Goal: Task Accomplishment & Management: Complete application form

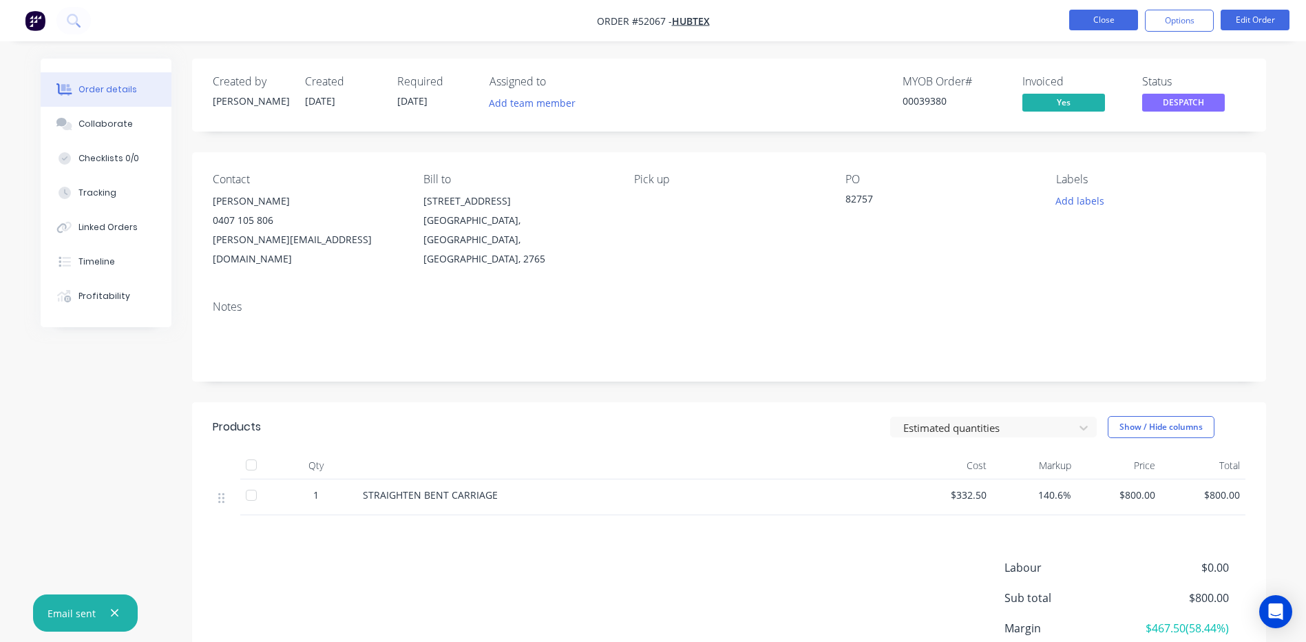
click at [1084, 26] on button "Close" at bounding box center [1103, 20] width 69 height 21
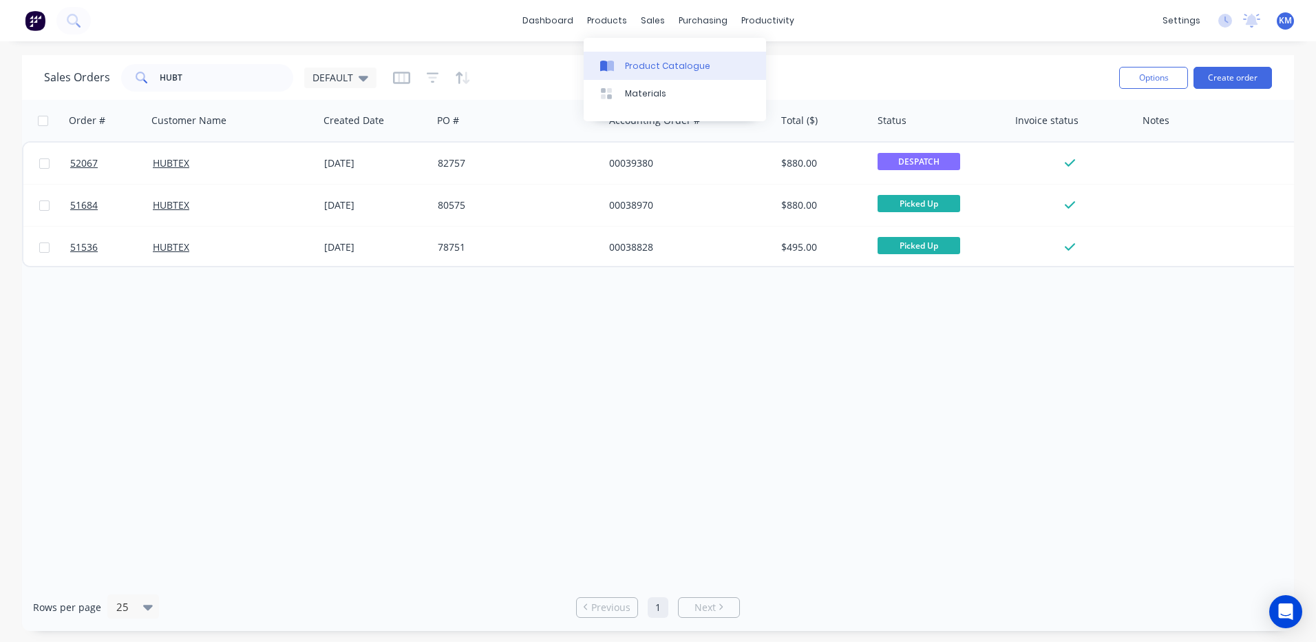
click at [611, 61] on icon at bounding box center [610, 66] width 7 height 11
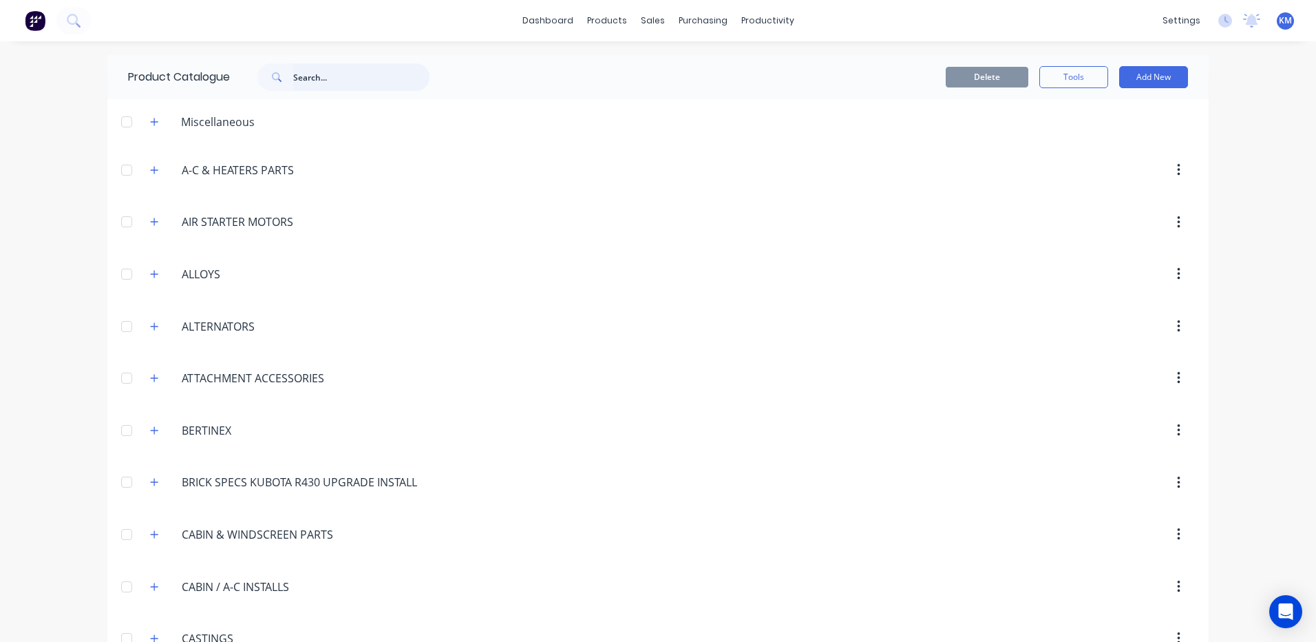
click at [303, 81] on input "text" at bounding box center [361, 77] width 136 height 28
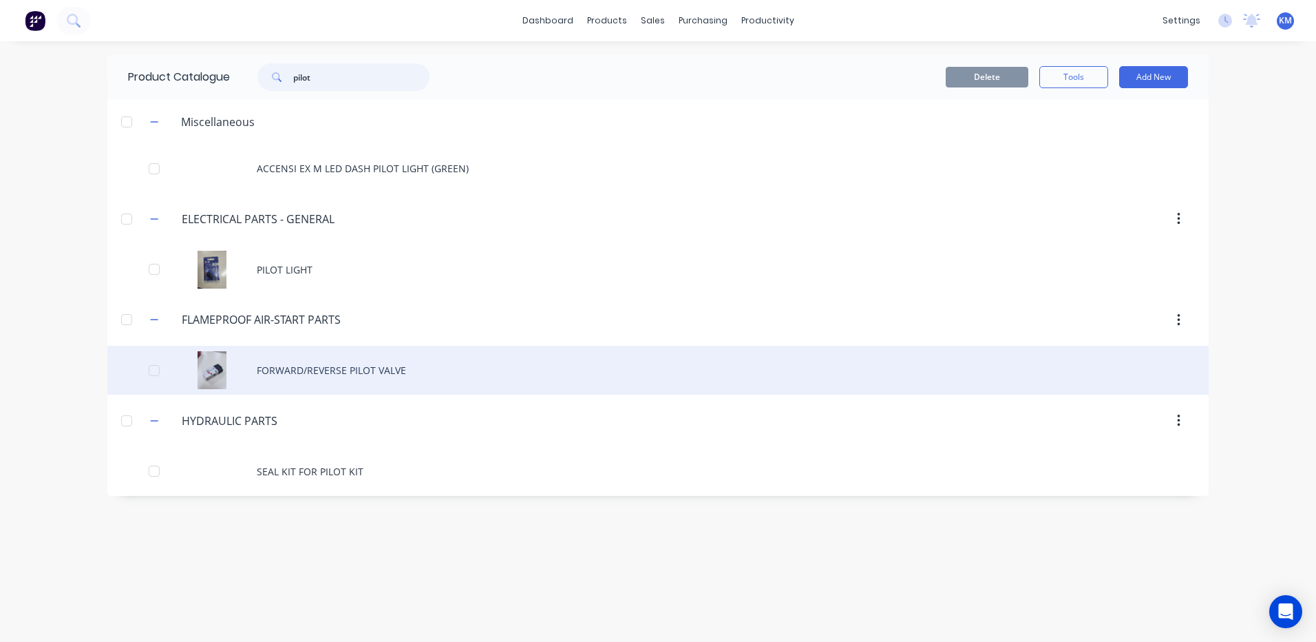
type input "pilot"
click at [412, 370] on div "FORWARD/REVERSE PILOT VALVE" at bounding box center [658, 370] width 1102 height 49
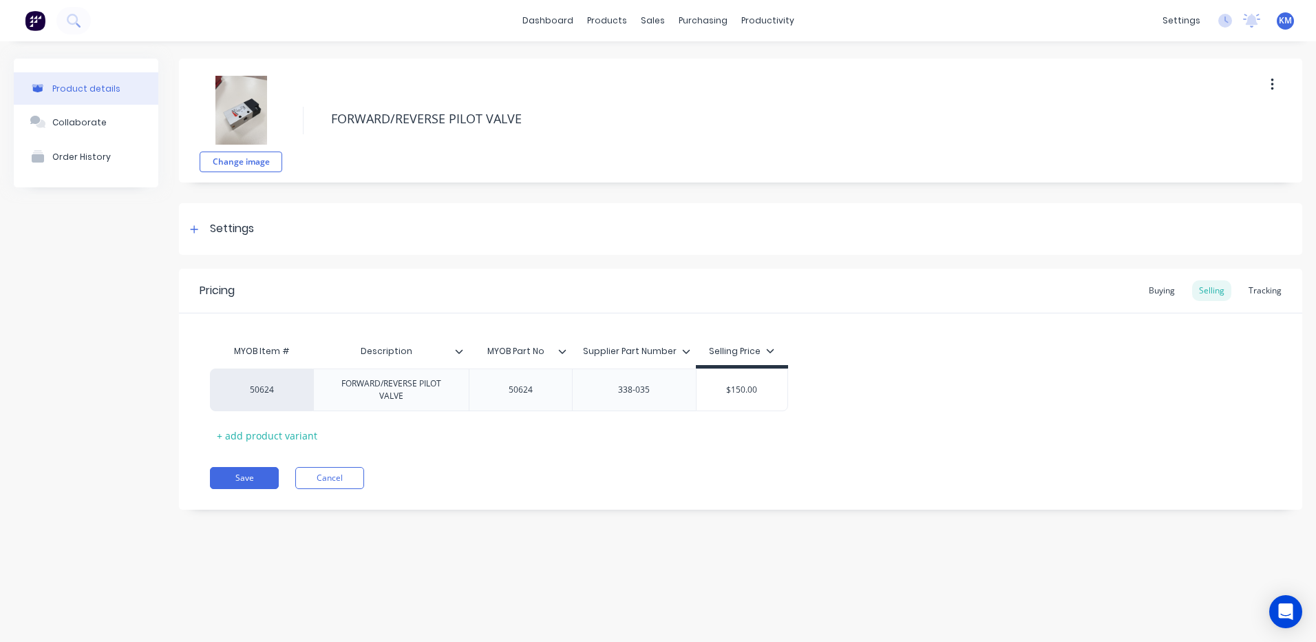
click at [255, 110] on img at bounding box center [241, 110] width 69 height 69
click at [348, 477] on button "Cancel" at bounding box center [329, 478] width 69 height 22
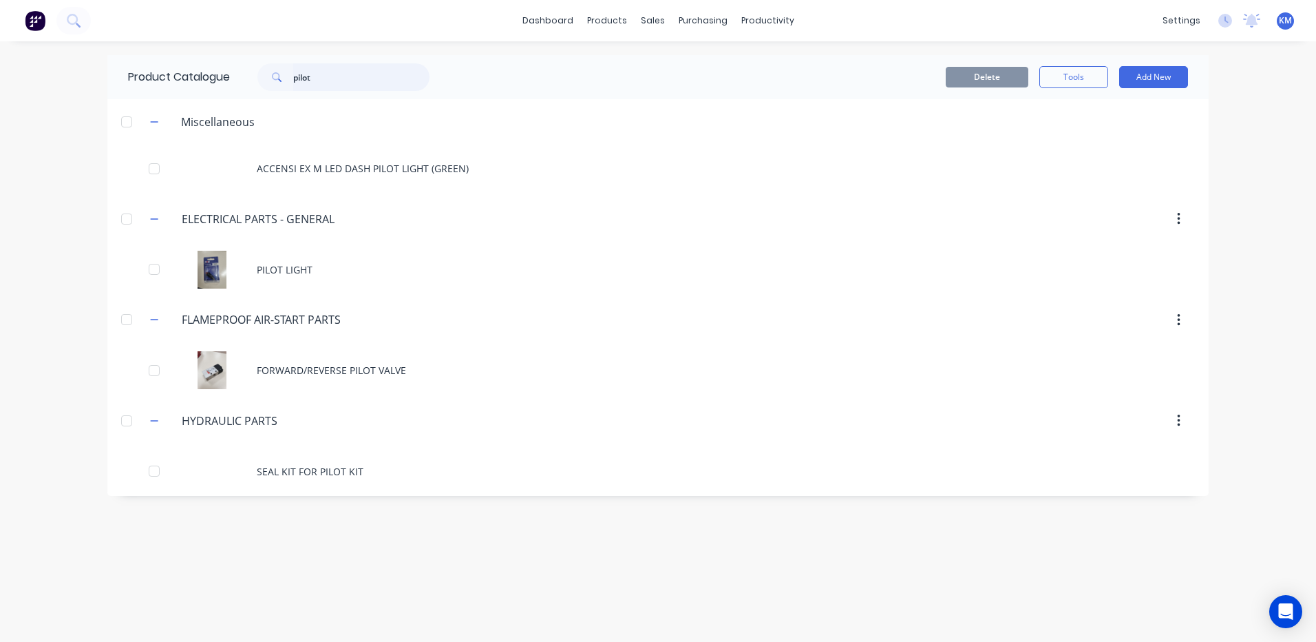
click at [333, 84] on input "pilot" at bounding box center [361, 77] width 136 height 28
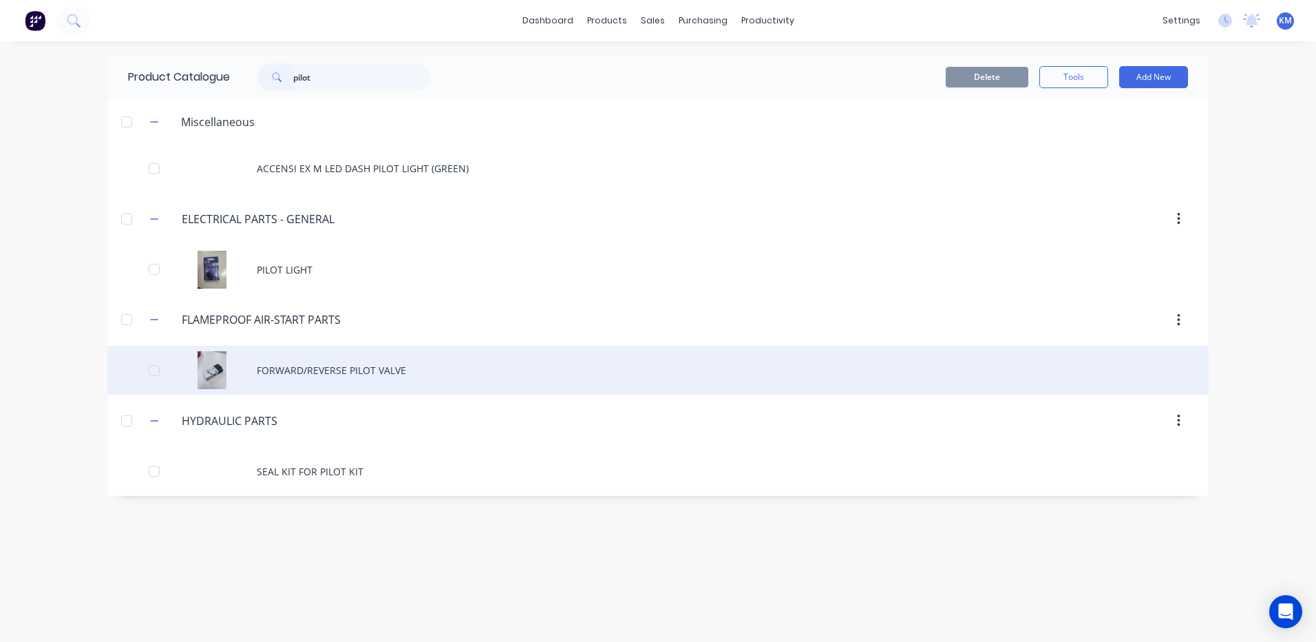
click at [291, 380] on div "FORWARD/REVERSE PILOT VALVE" at bounding box center [658, 370] width 1102 height 49
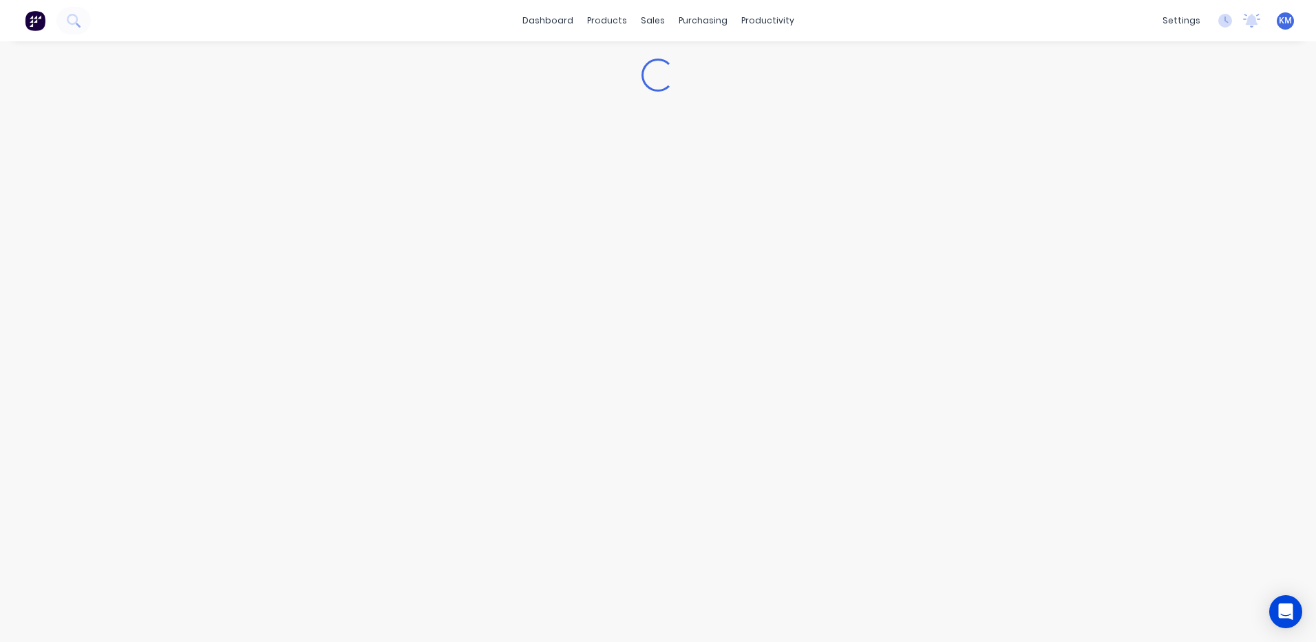
type textarea "x"
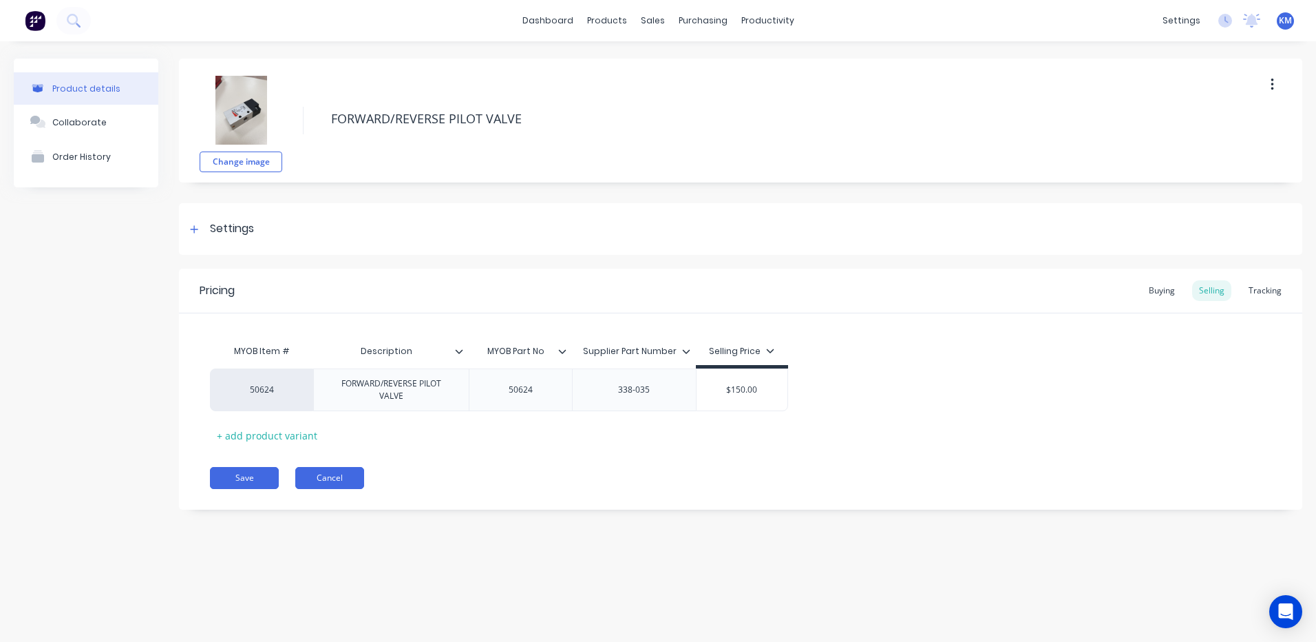
click at [335, 478] on button "Cancel" at bounding box center [329, 478] width 69 height 22
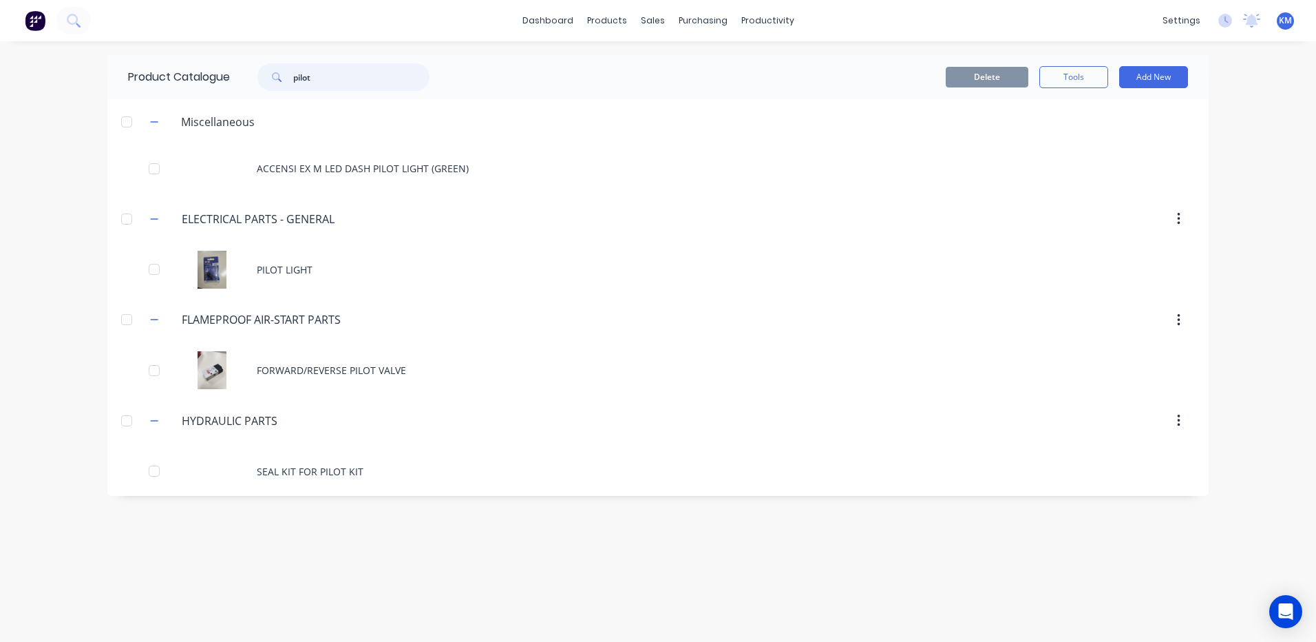
click at [340, 80] on input "pilot" at bounding box center [361, 77] width 136 height 28
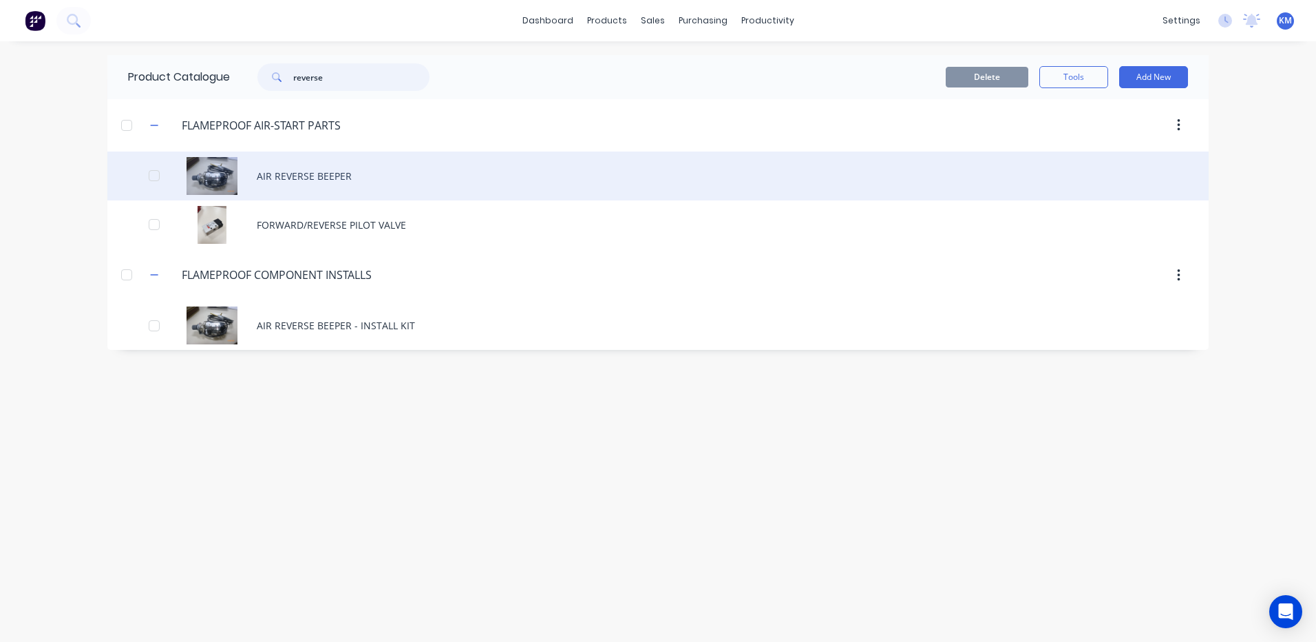
type input "reverse"
click at [428, 193] on div "AIR REVERSE BEEPER" at bounding box center [658, 175] width 1102 height 49
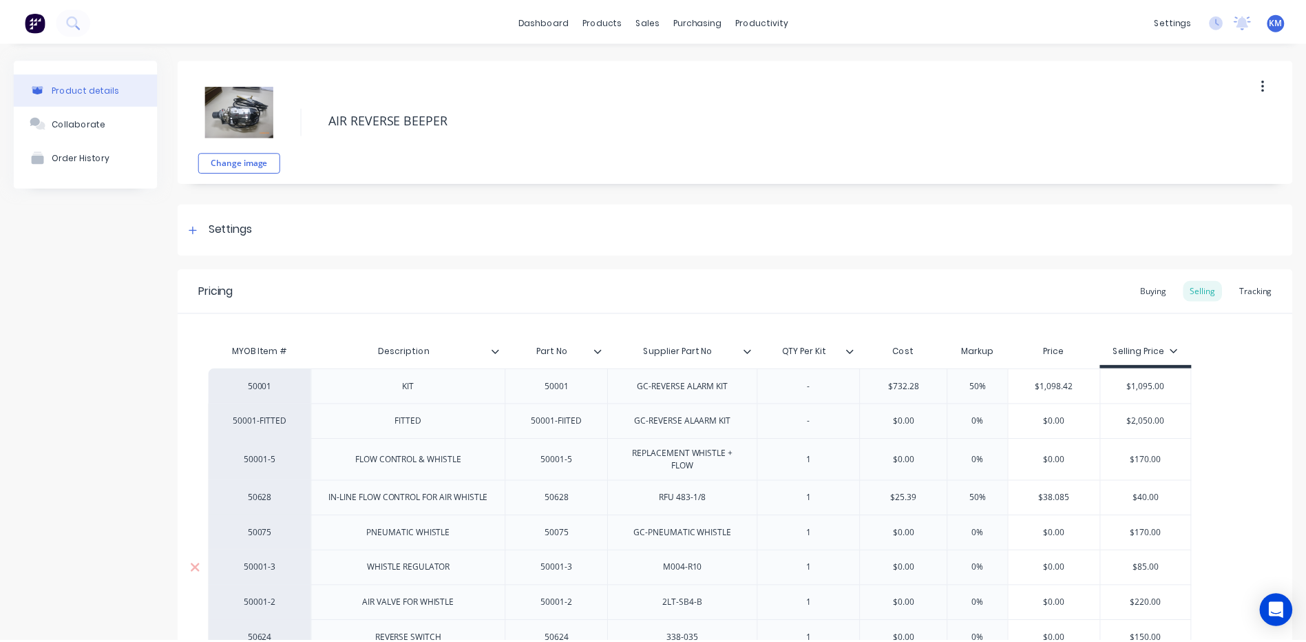
scroll to position [138, 0]
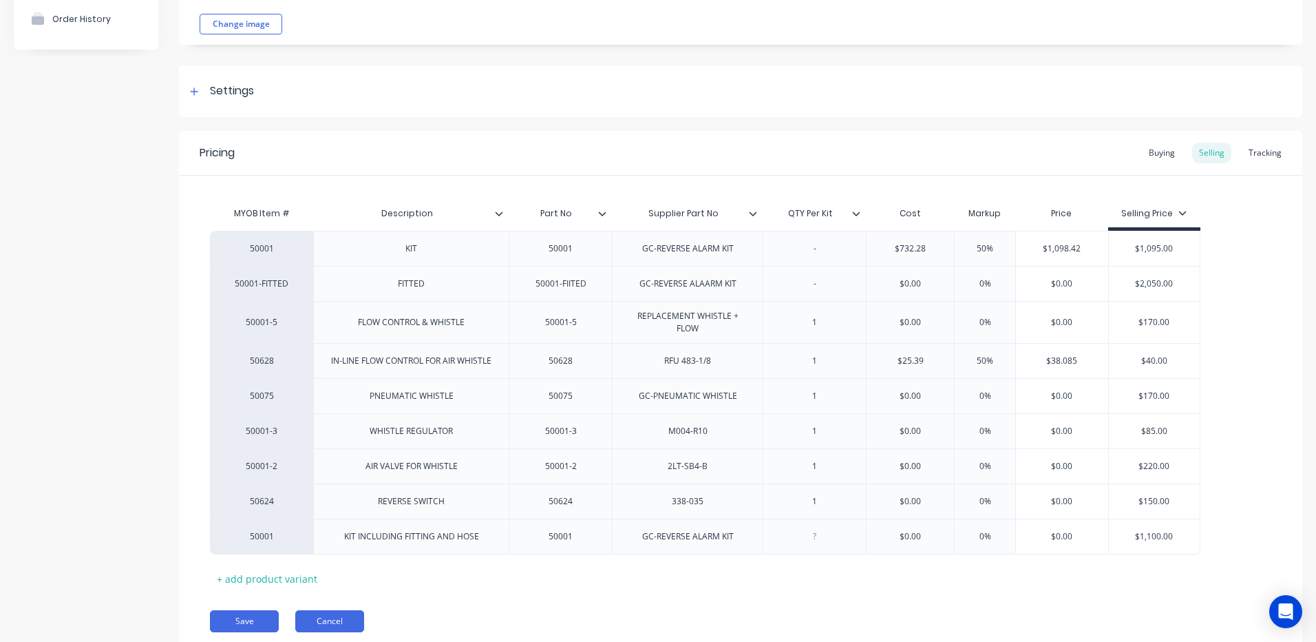
click at [341, 627] on button "Cancel" at bounding box center [329, 621] width 69 height 22
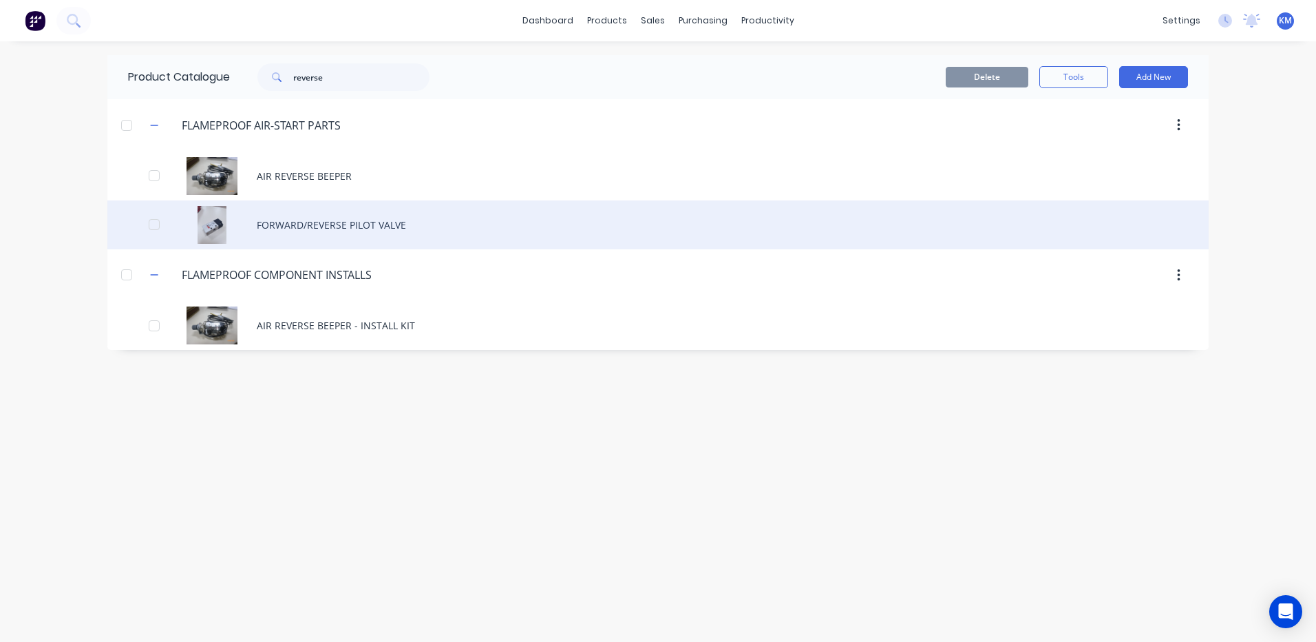
click at [383, 214] on div "FORWARD/REVERSE PILOT VALVE" at bounding box center [658, 224] width 1102 height 49
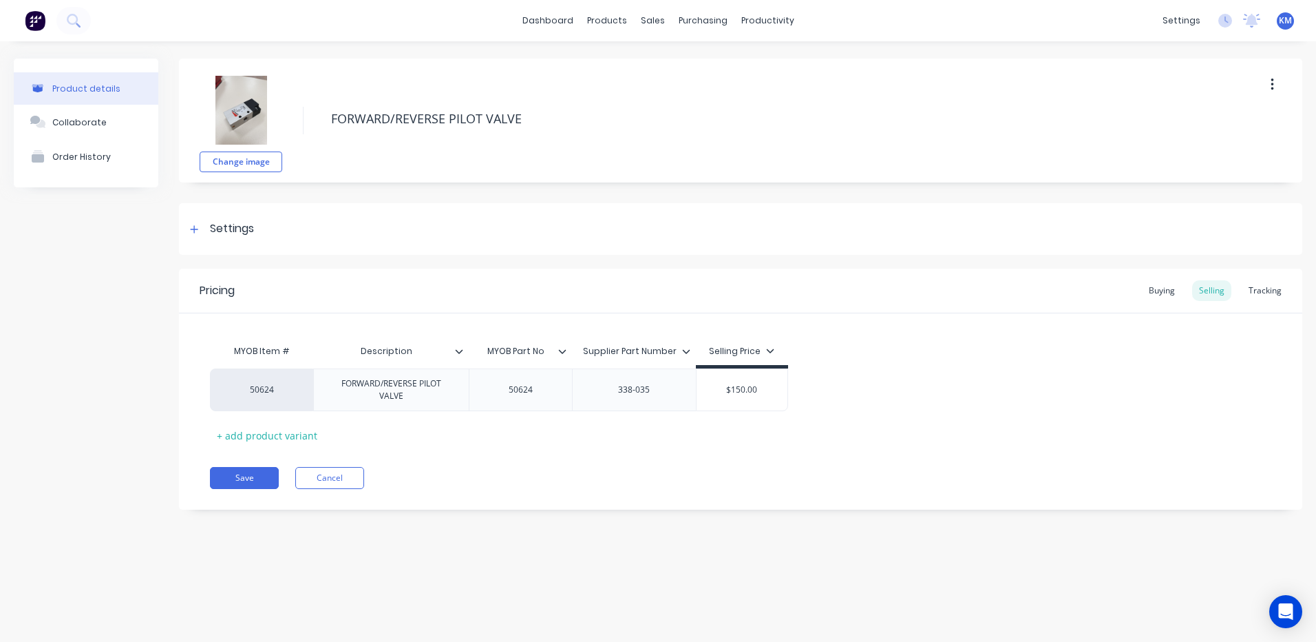
type textarea "x"
click at [344, 483] on button "Cancel" at bounding box center [329, 478] width 69 height 22
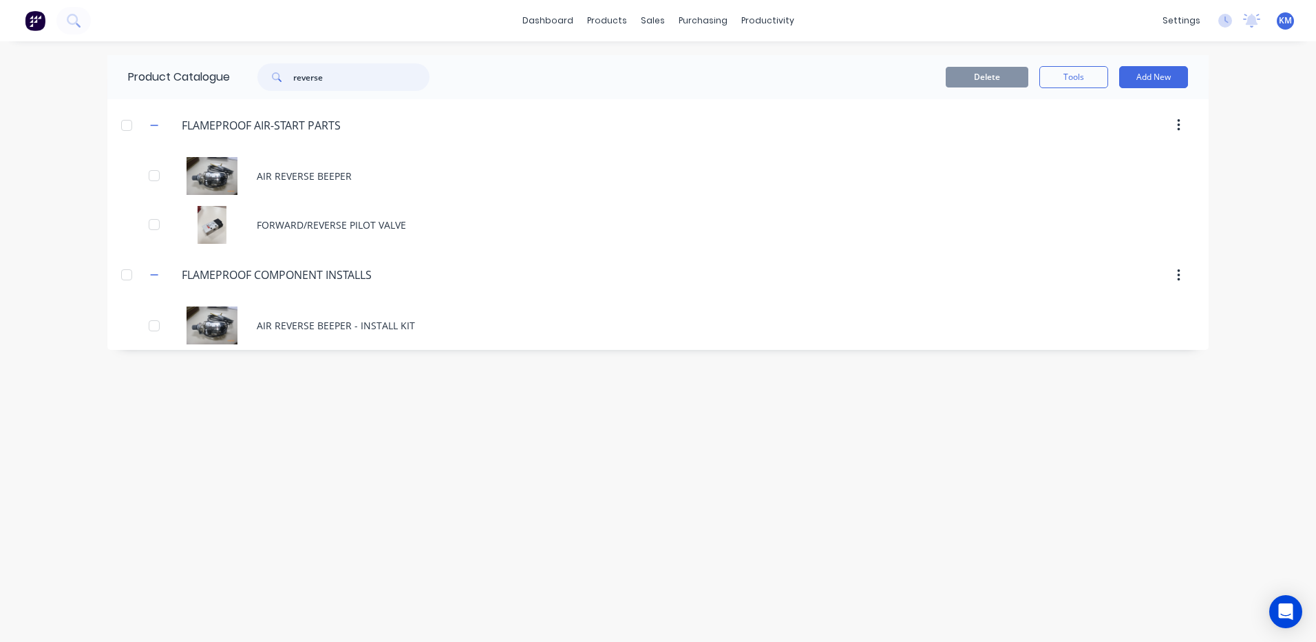
click at [328, 84] on input "reverse" at bounding box center [361, 77] width 136 height 28
type input "p"
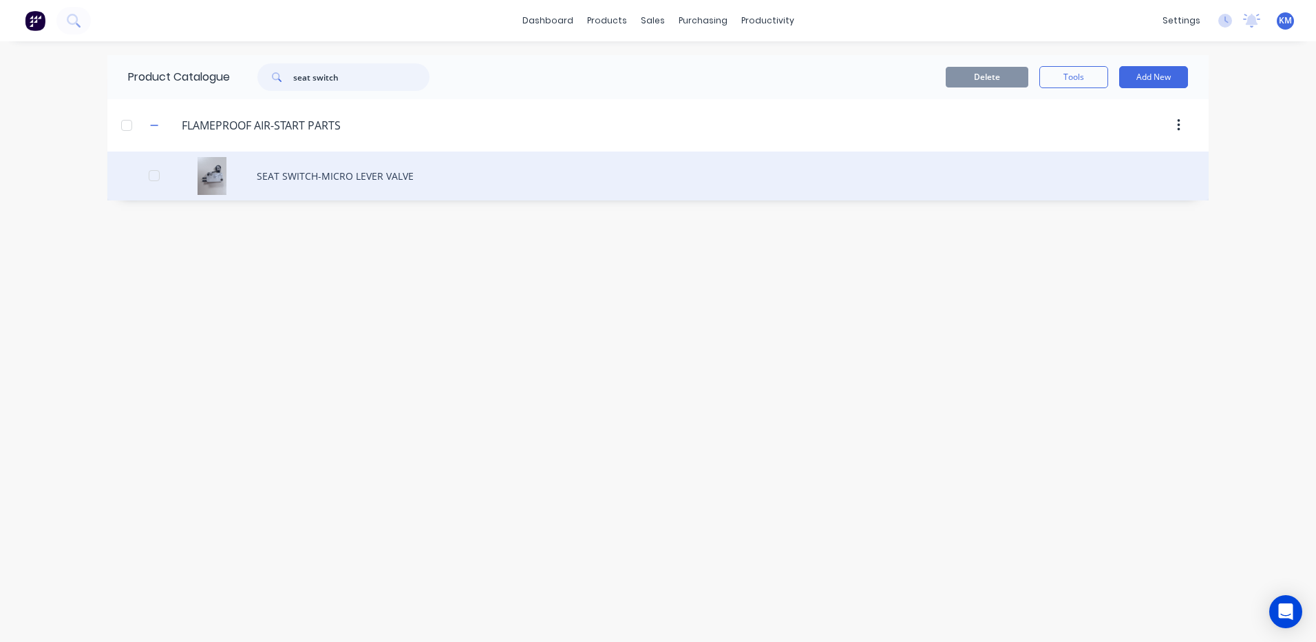
type input "seat switch"
click at [384, 171] on div "SEAT SWITCH-MICRO LEVER VALVE" at bounding box center [658, 175] width 1102 height 49
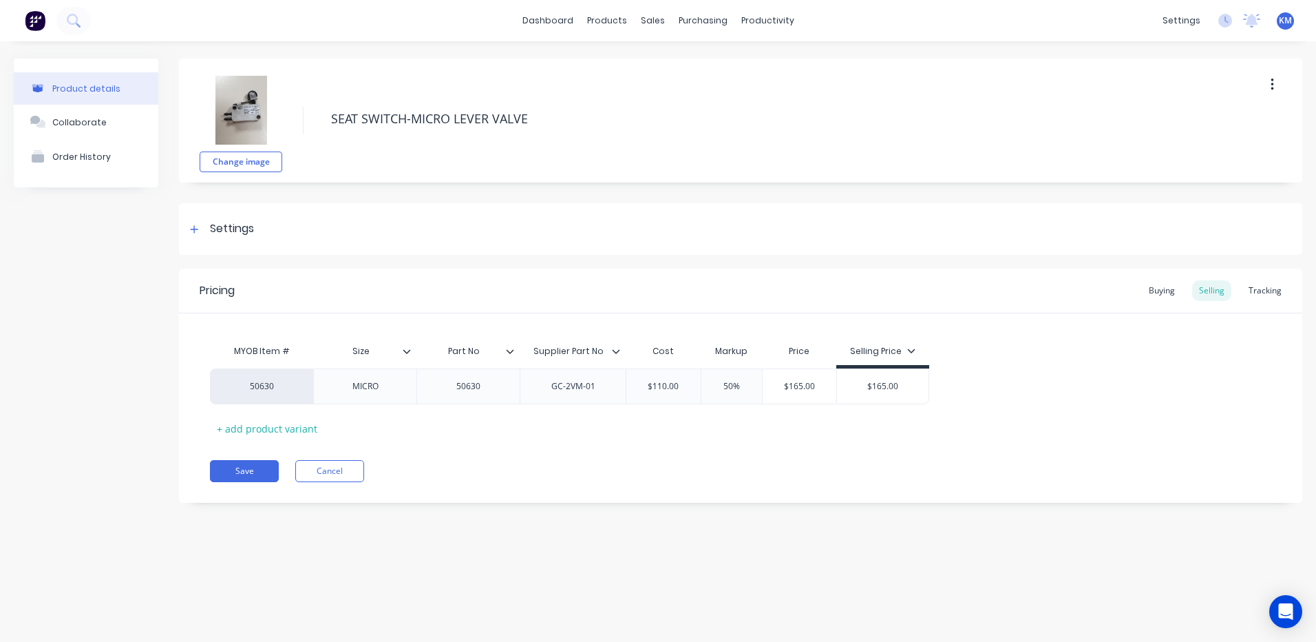
type textarea "x"
click at [349, 470] on button "Cancel" at bounding box center [329, 471] width 69 height 22
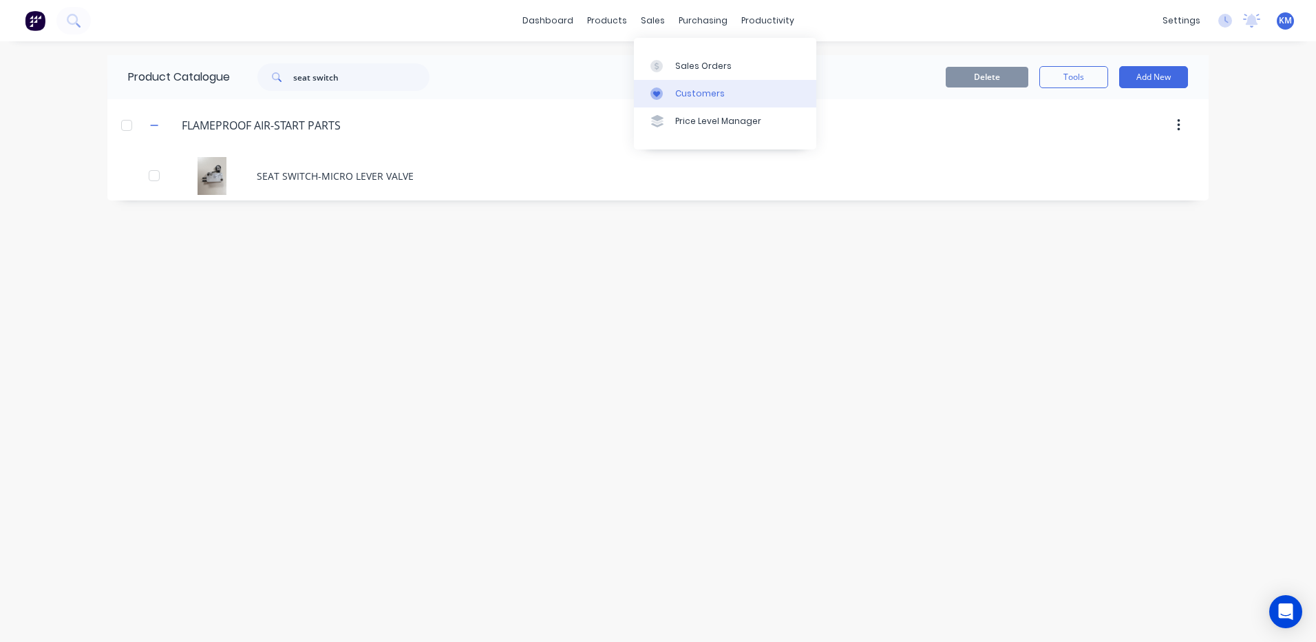
click at [670, 85] on link "Customers" at bounding box center [725, 94] width 182 height 28
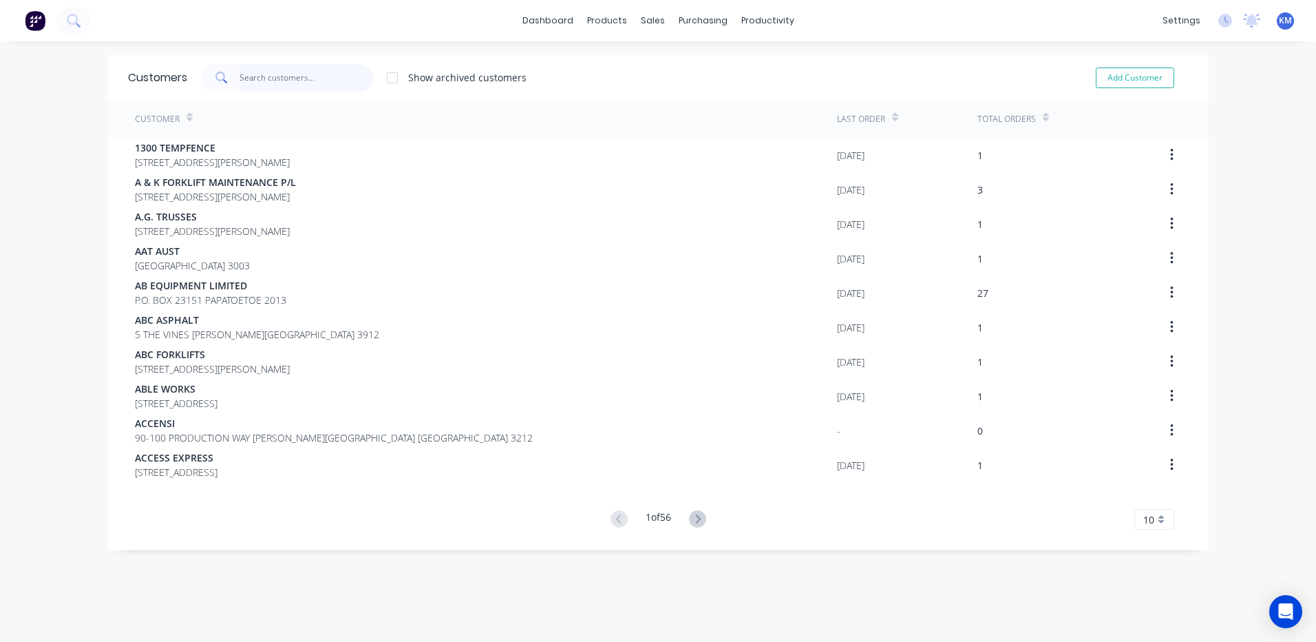
click at [285, 80] on input "text" at bounding box center [307, 78] width 134 height 28
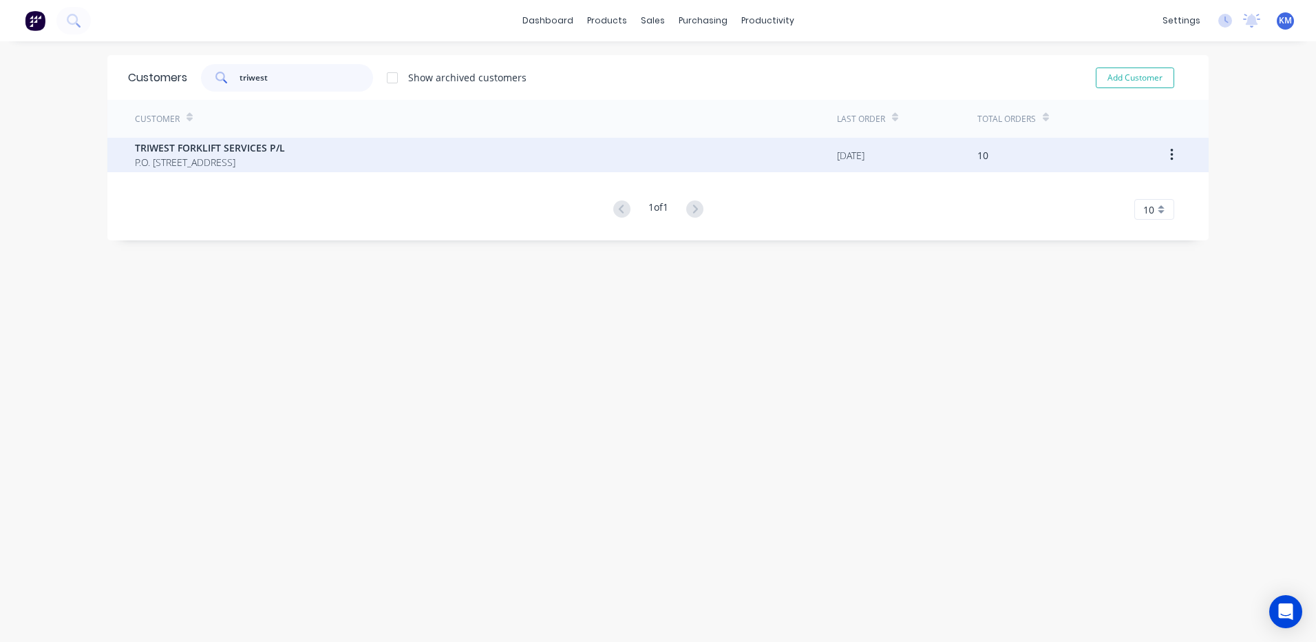
type input "triwest"
click at [344, 161] on div "TRIWEST FORKLIFT SERVICES P/L P.O. [STREET_ADDRESS]" at bounding box center [486, 155] width 702 height 34
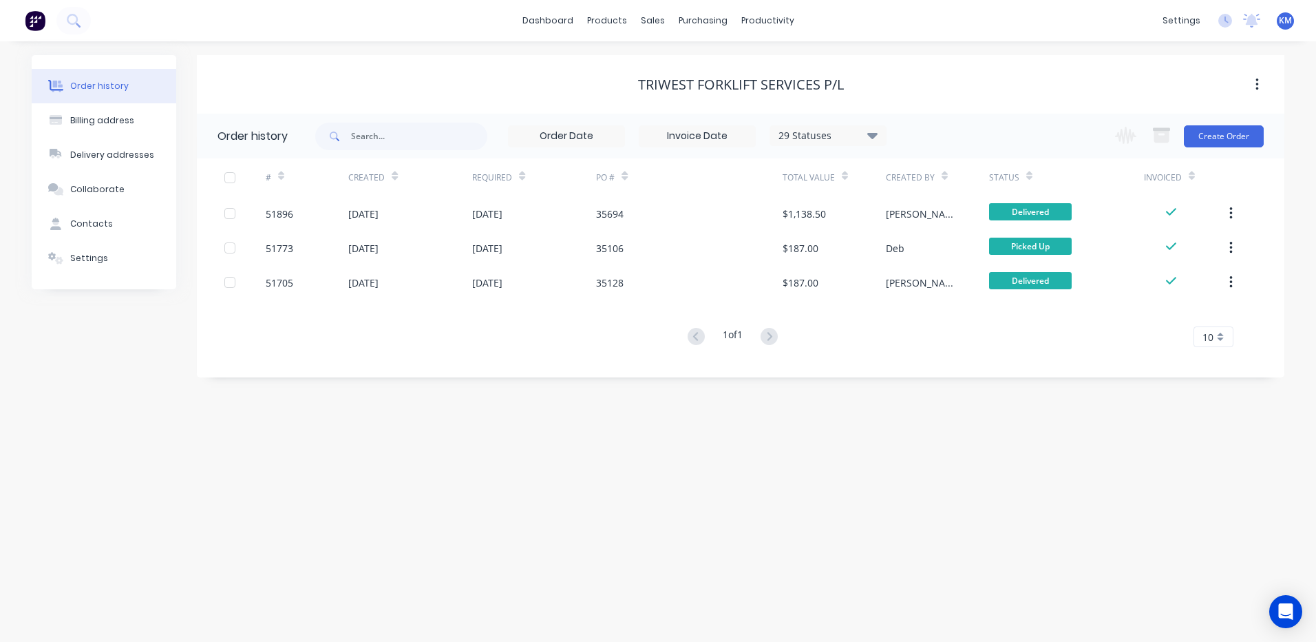
click at [1239, 124] on div "Change order status Submitted DESPATCH AWAITING GLAZING/GASSING AWAITING TESTIN…" at bounding box center [1185, 136] width 157 height 45
click at [1234, 129] on button "Create Order" at bounding box center [1224, 136] width 80 height 22
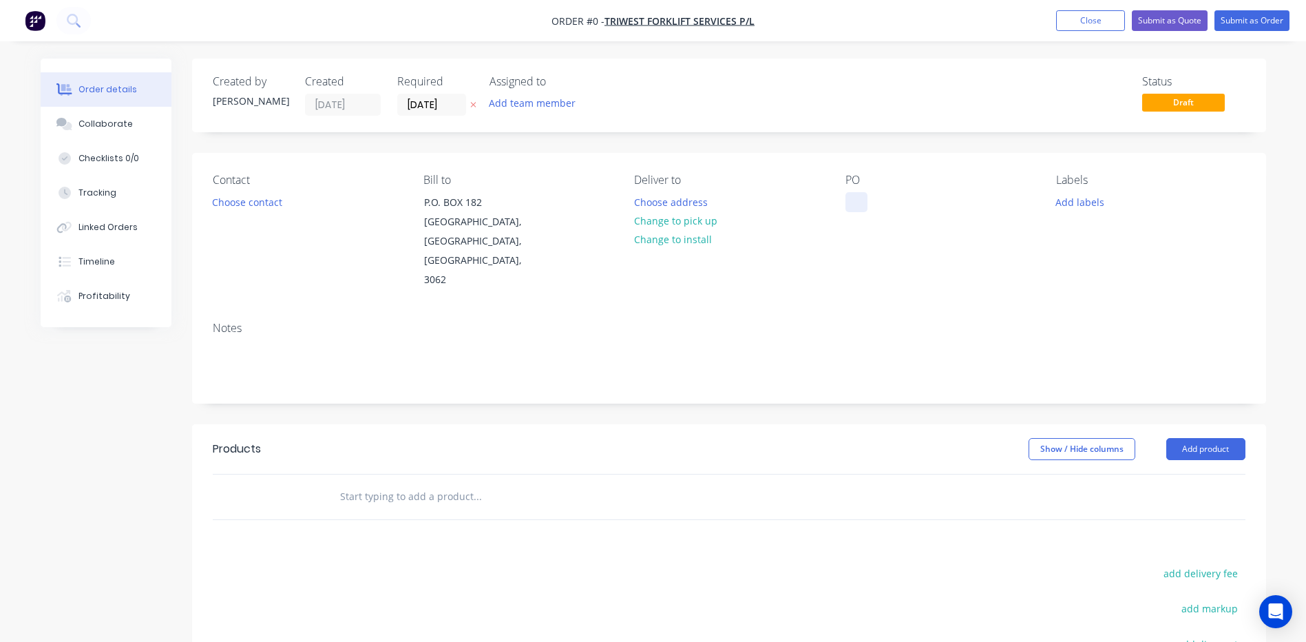
click at [871, 198] on div "PO" at bounding box center [939, 231] width 189 height 116
click at [864, 200] on div at bounding box center [856, 202] width 22 height 20
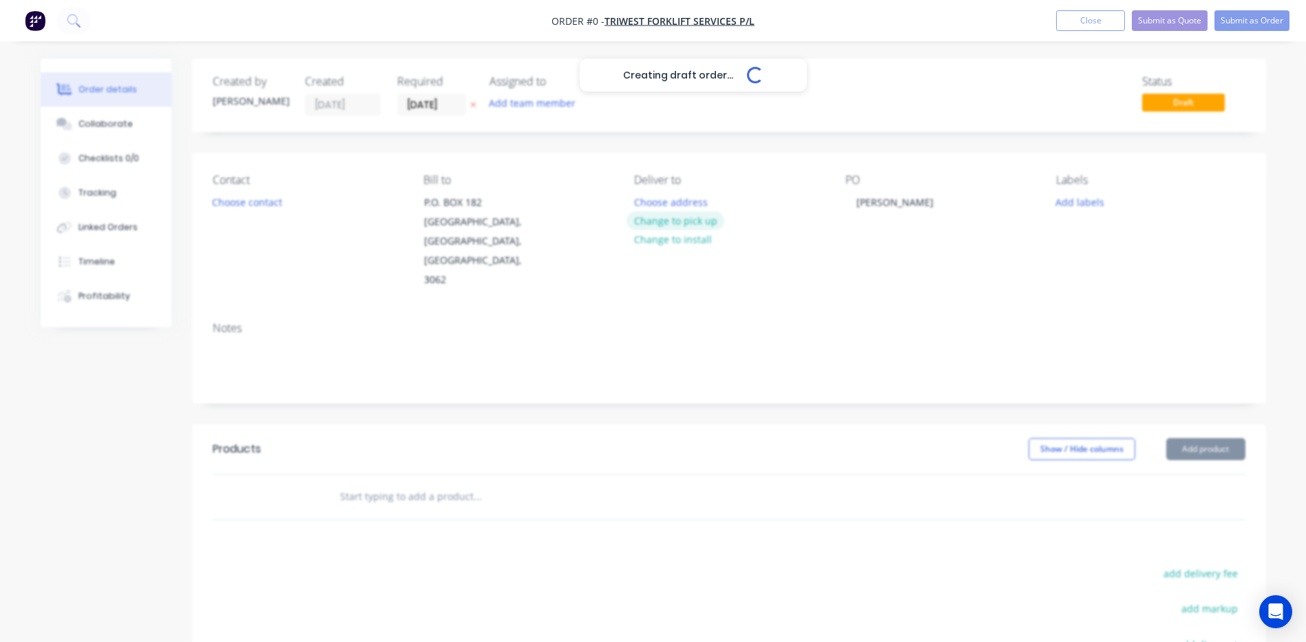
click at [703, 224] on div "Creating draft order... Loading... Order details Collaborate Checklists 0/0 Tra…" at bounding box center [653, 465] width 1253 height 812
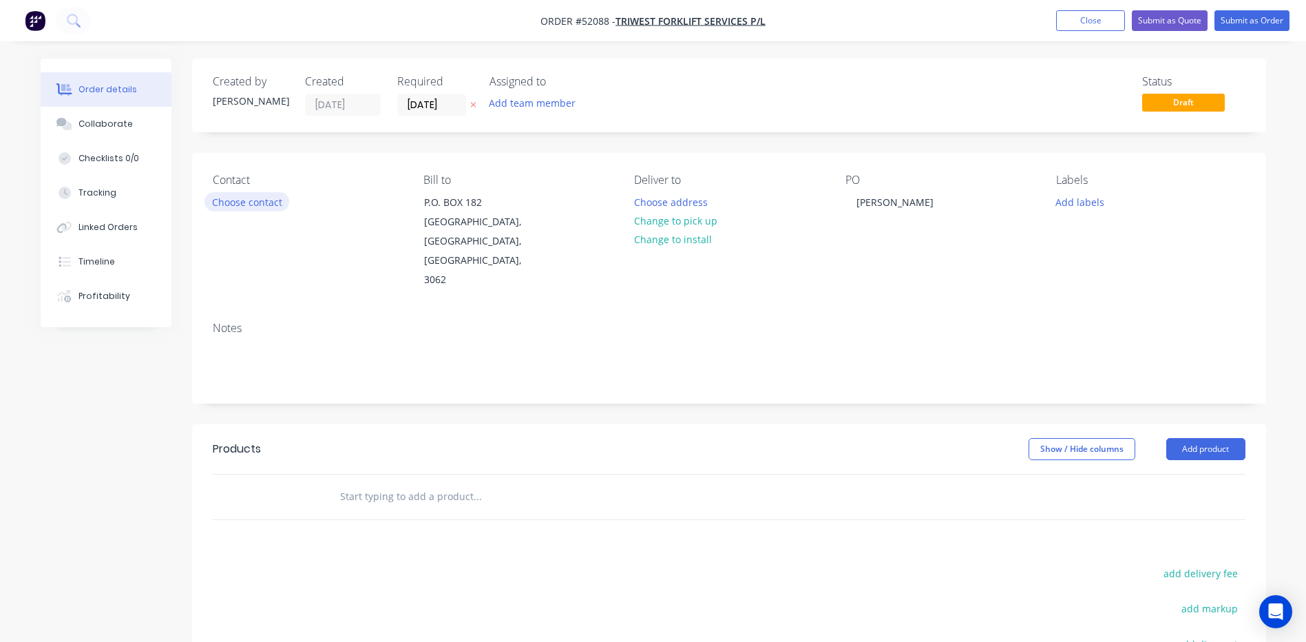
click at [224, 209] on button "Choose contact" at bounding box center [246, 201] width 85 height 19
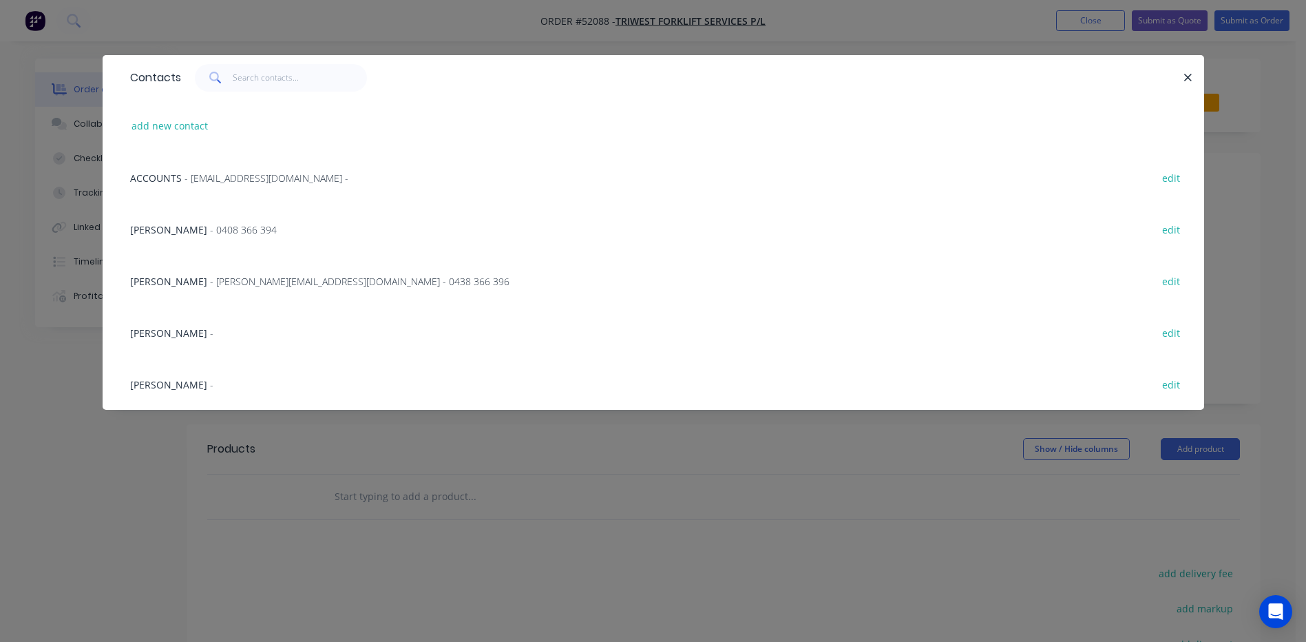
click at [231, 232] on div "[PERSON_NAME] - 0408 366 394 edit" at bounding box center [653, 229] width 1060 height 52
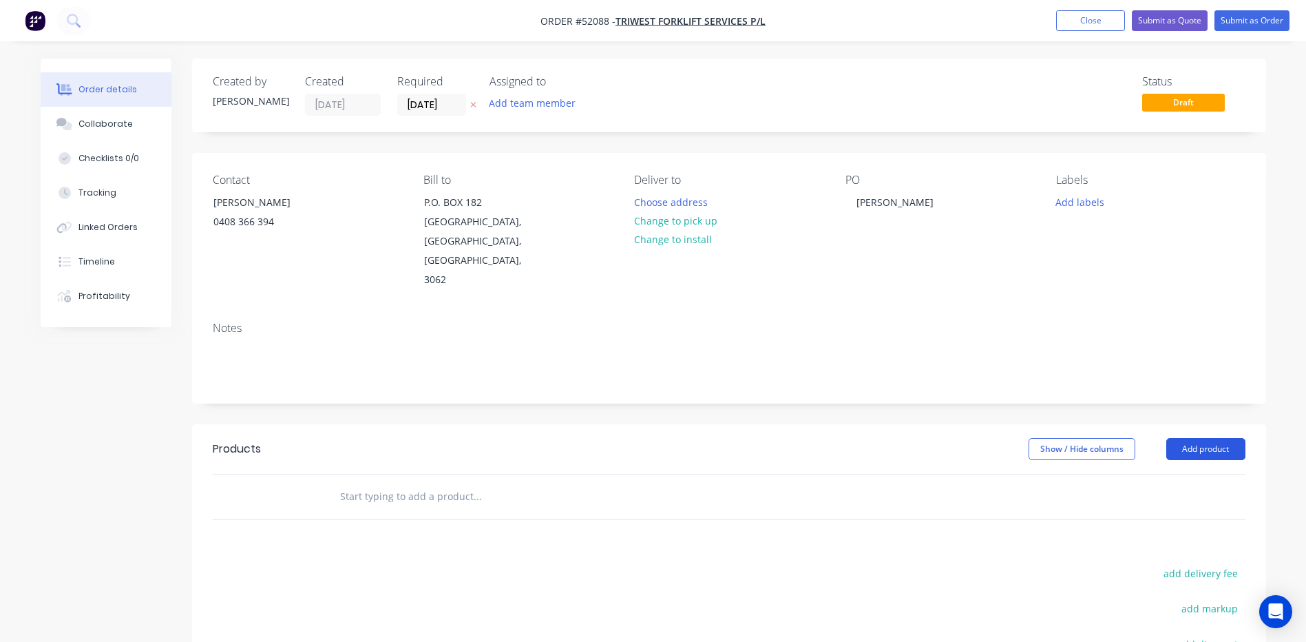
click at [1223, 438] on button "Add product" at bounding box center [1205, 449] width 79 height 22
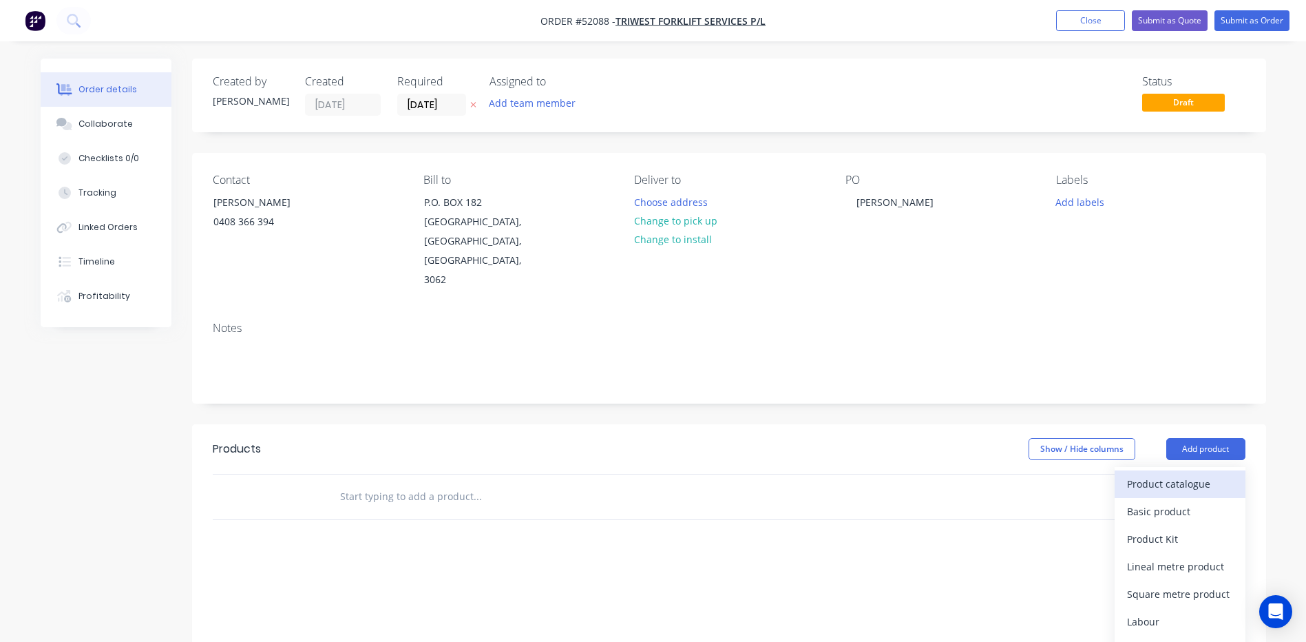
click at [1206, 474] on div "Product catalogue" at bounding box center [1180, 484] width 106 height 20
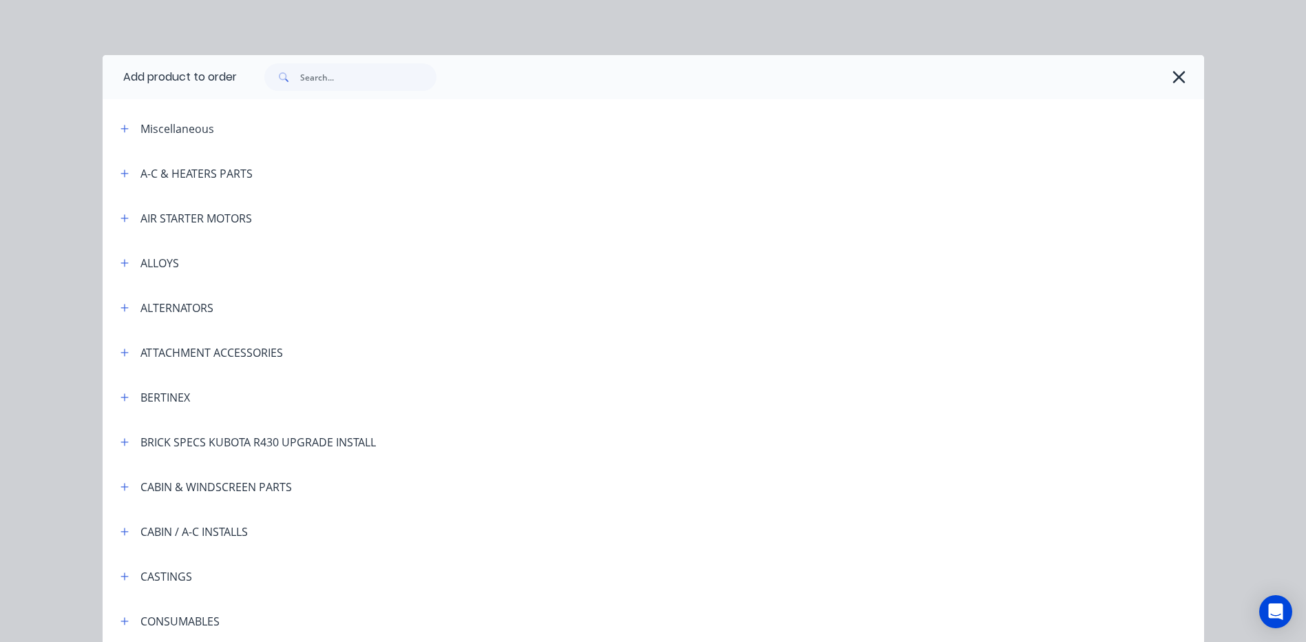
click at [397, 91] on div at bounding box center [720, 77] width 967 height 44
click at [376, 76] on input "text" at bounding box center [368, 77] width 136 height 28
type input "P"
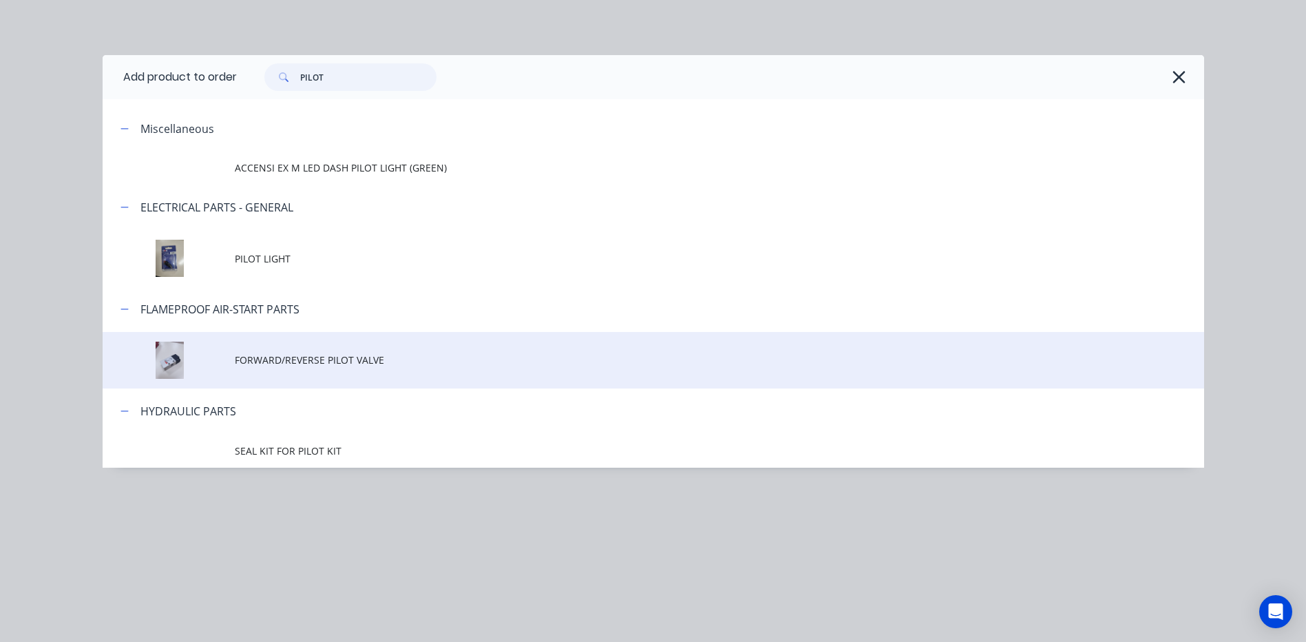
type input "PILOT"
click at [400, 350] on td "FORWARD/REVERSE PILOT VALVE" at bounding box center [719, 360] width 969 height 57
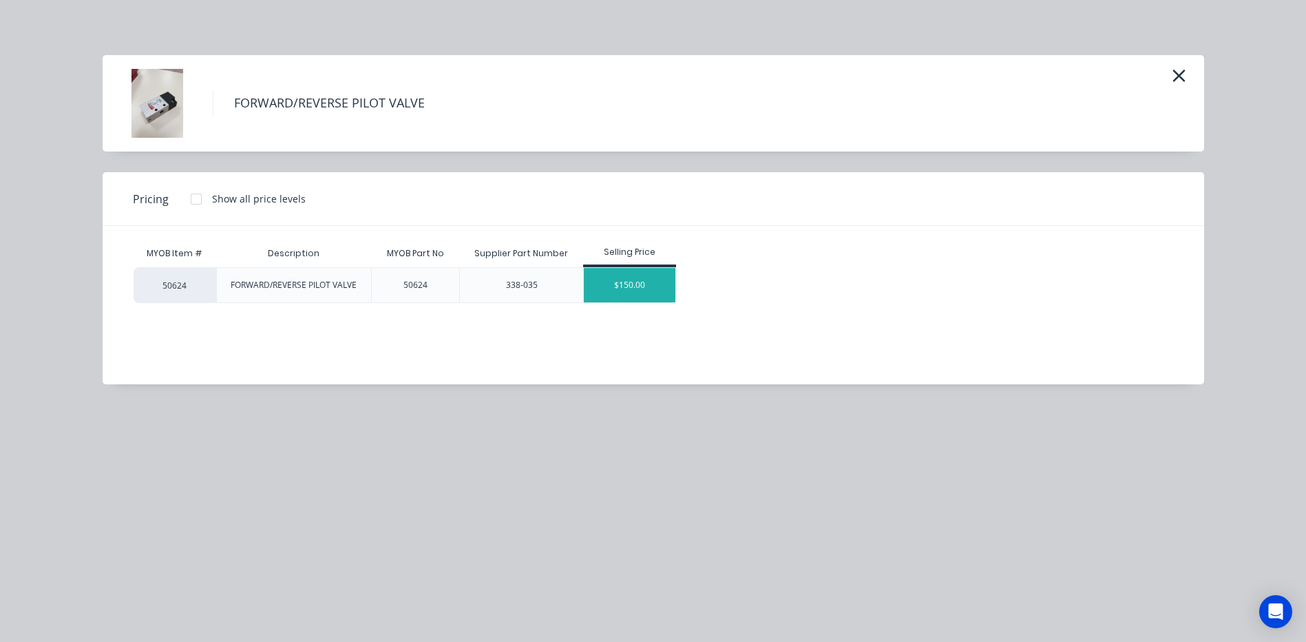
click at [620, 294] on div "$150.00" at bounding box center [630, 285] width 92 height 34
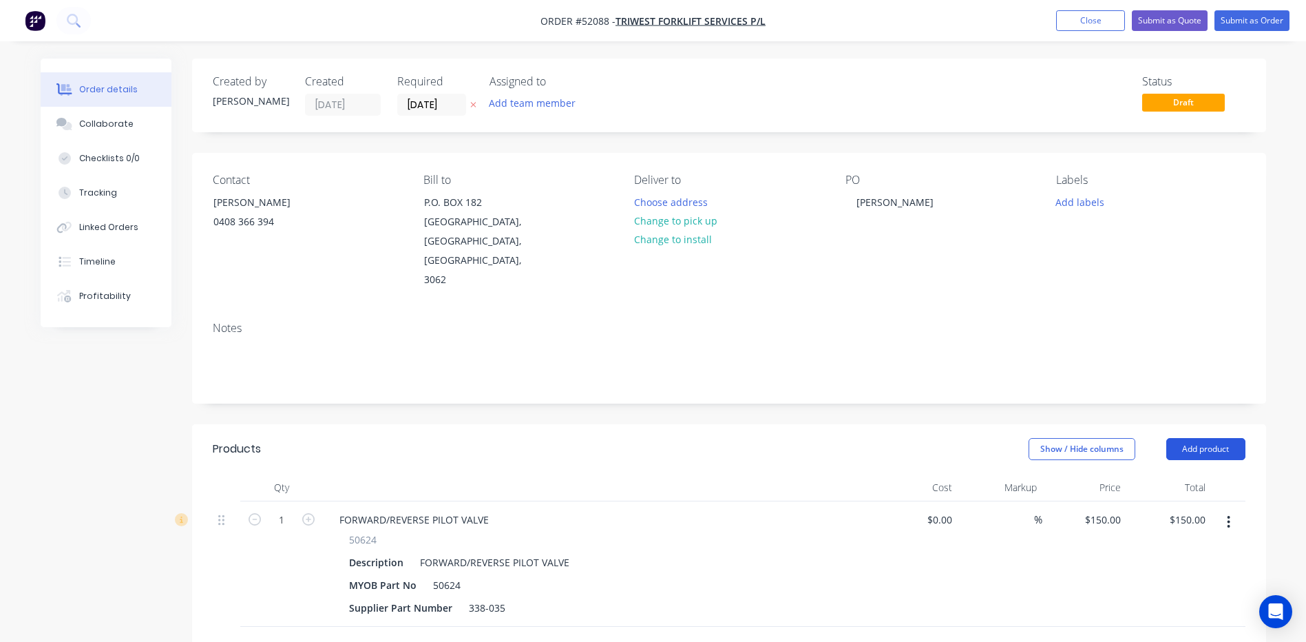
click at [1205, 438] on button "Add product" at bounding box center [1205, 449] width 79 height 22
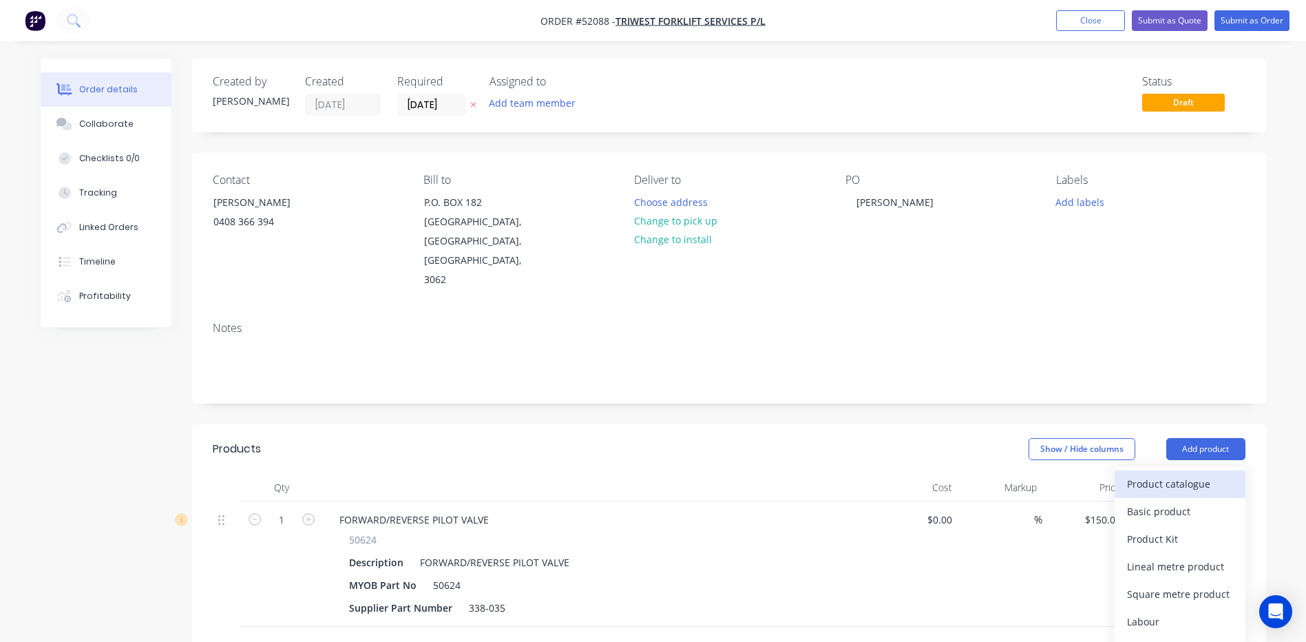
click at [1190, 474] on div "Product catalogue" at bounding box center [1180, 484] width 106 height 20
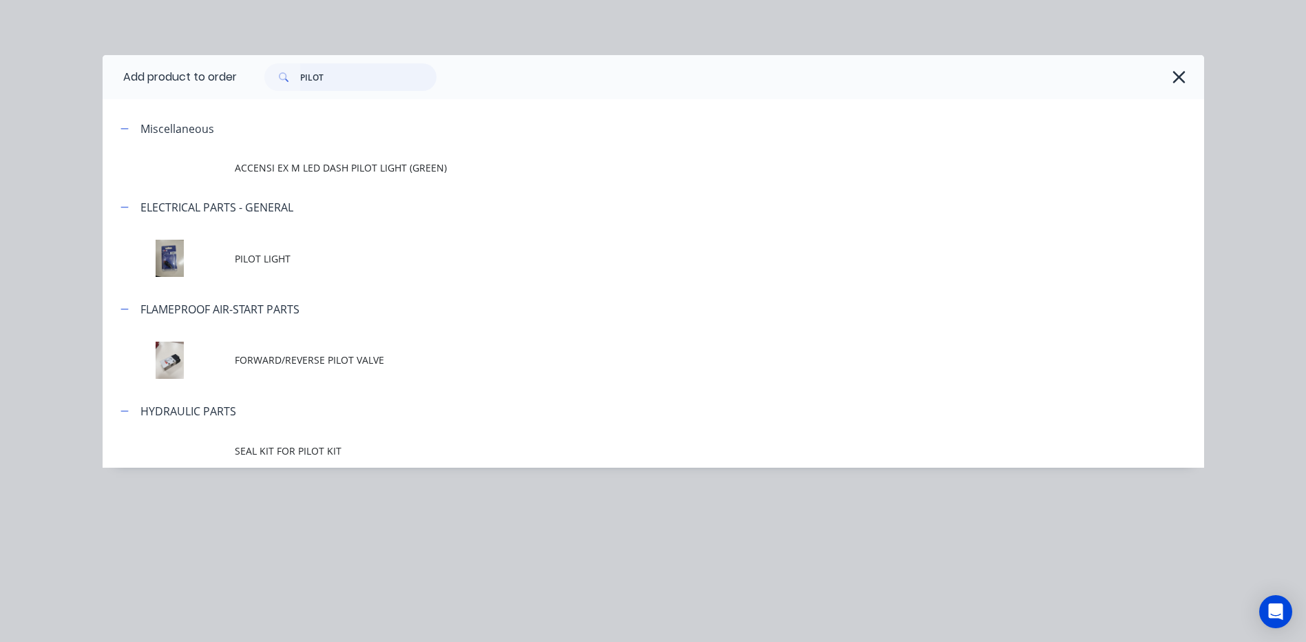
click at [365, 72] on input "PILOT" at bounding box center [368, 77] width 136 height 28
click at [364, 72] on input "PILOT" at bounding box center [368, 77] width 136 height 28
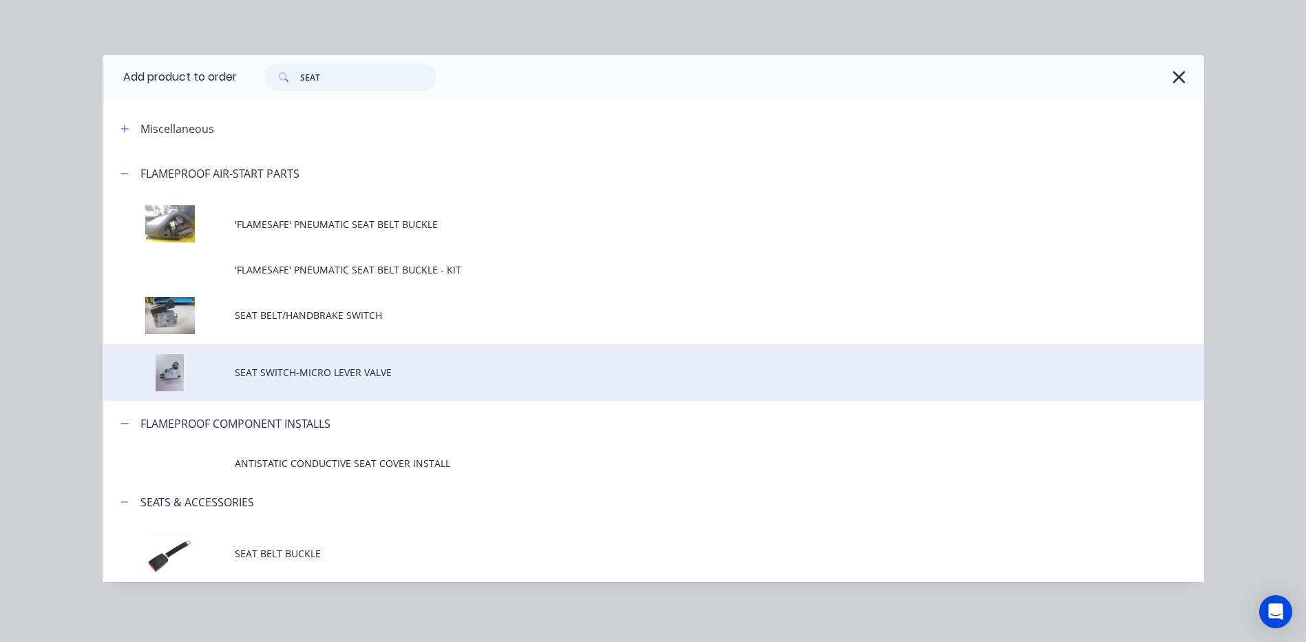
type input "SEAT"
click at [468, 353] on td "SEAT SWITCH-MICRO LEVER VALVE" at bounding box center [719, 372] width 969 height 57
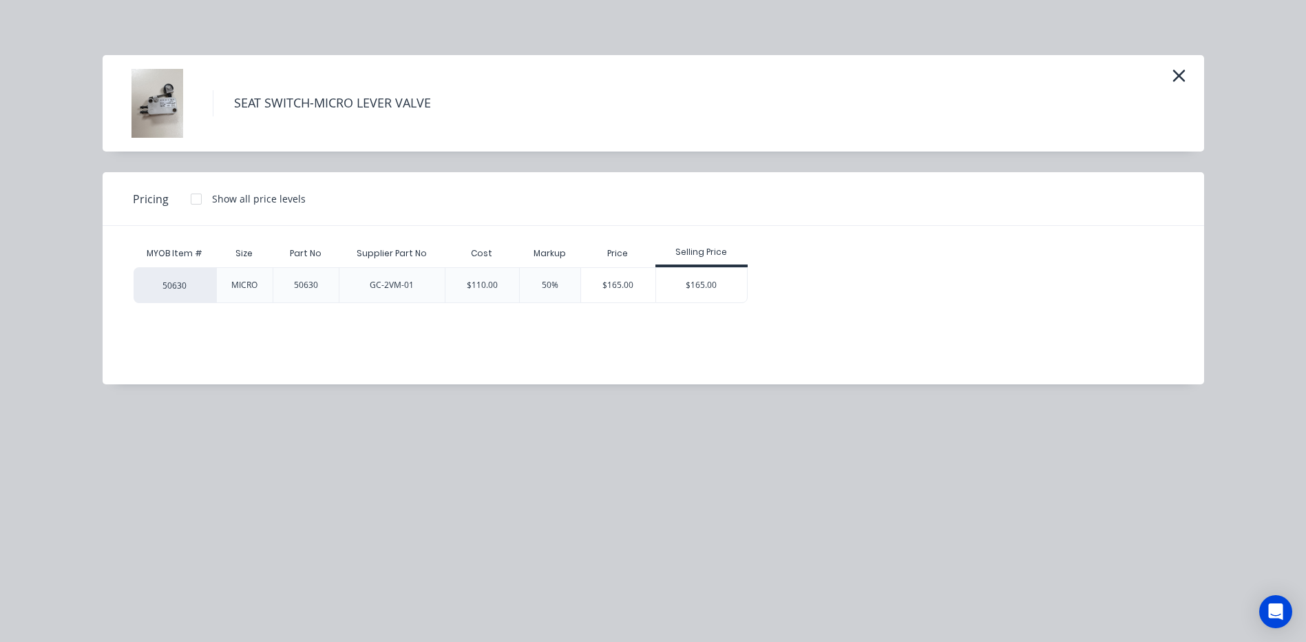
click at [691, 304] on div "MYOB Item # Size Part No Supplier Part No Cost Markup Price Selling Price 50630…" at bounding box center [643, 295] width 1081 height 138
click at [701, 290] on div "$165.00" at bounding box center [702, 285] width 92 height 34
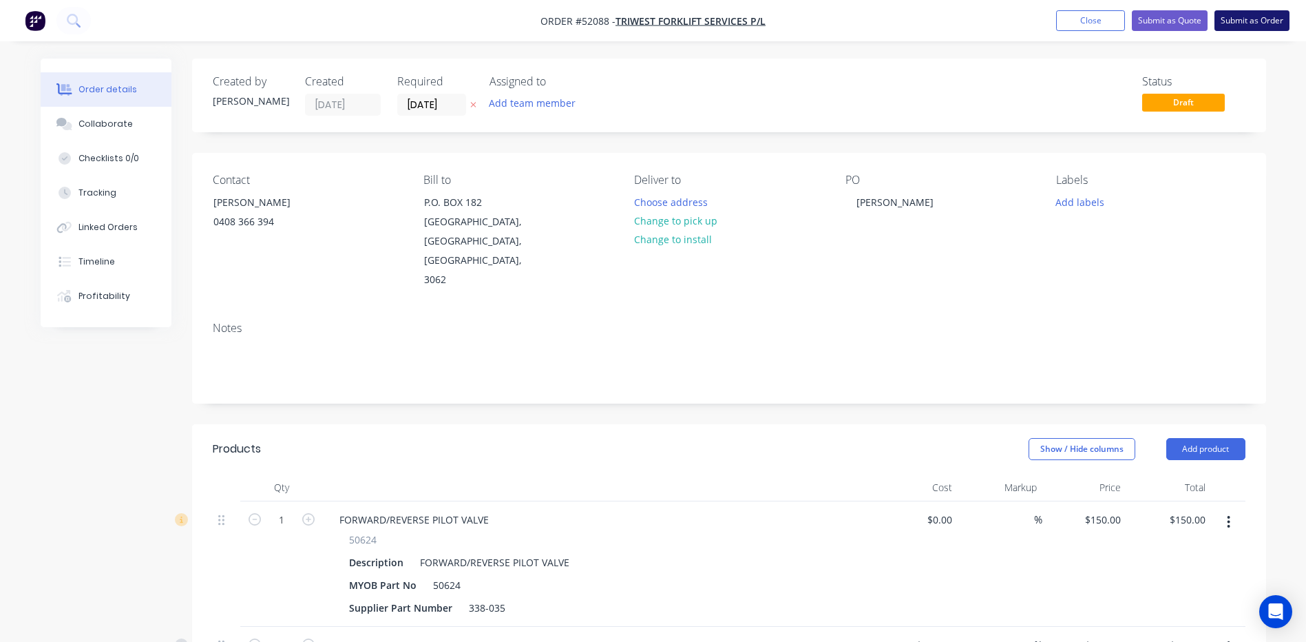
click at [1228, 28] on button "Submit as Order" at bounding box center [1251, 20] width 75 height 21
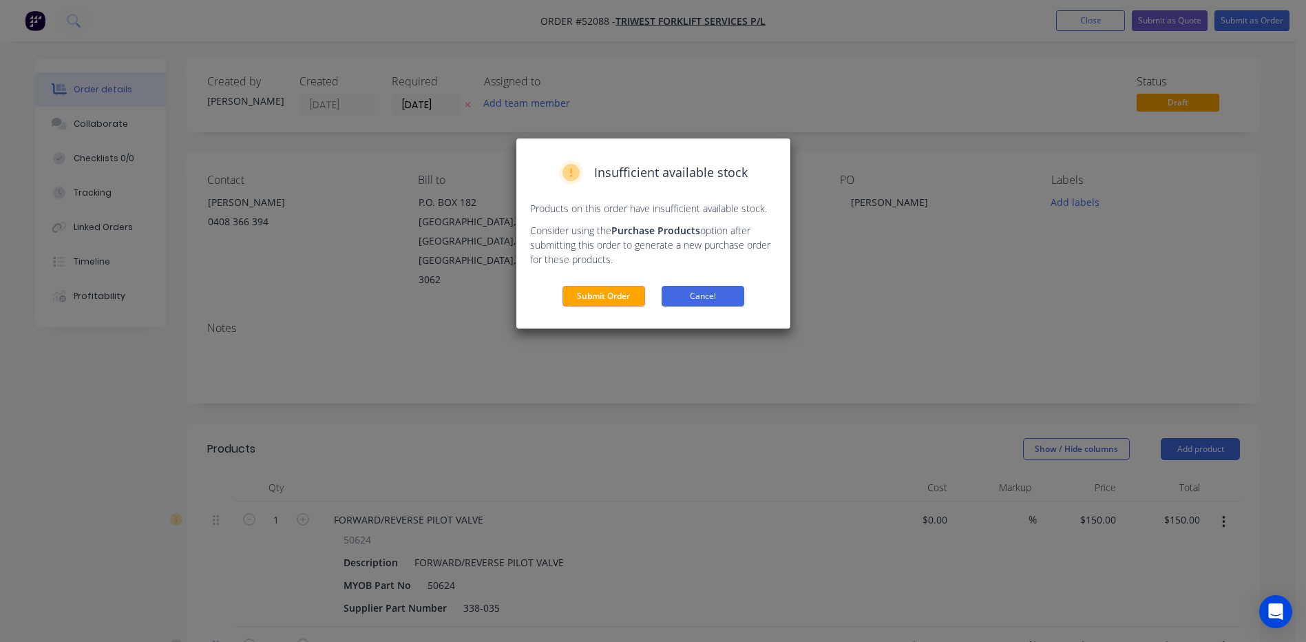
click at [707, 302] on button "Cancel" at bounding box center [703, 296] width 83 height 21
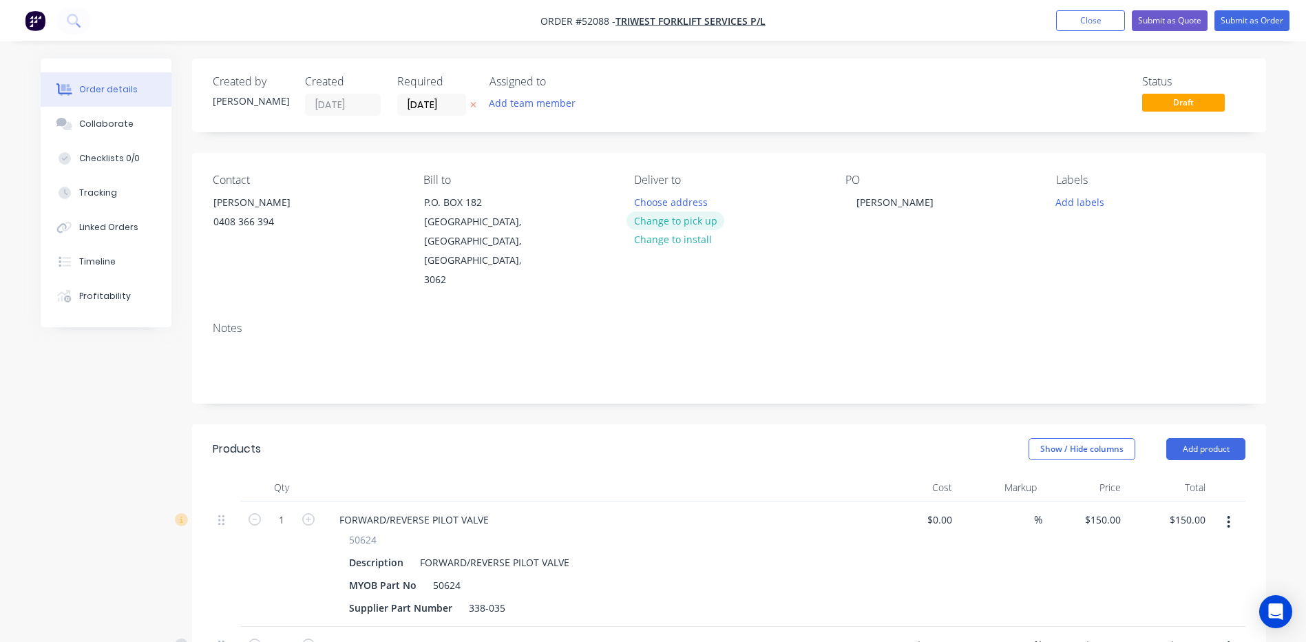
click at [698, 221] on button "Change to pick up" at bounding box center [676, 220] width 98 height 19
click at [1250, 21] on button "Submit as Order" at bounding box center [1251, 20] width 75 height 21
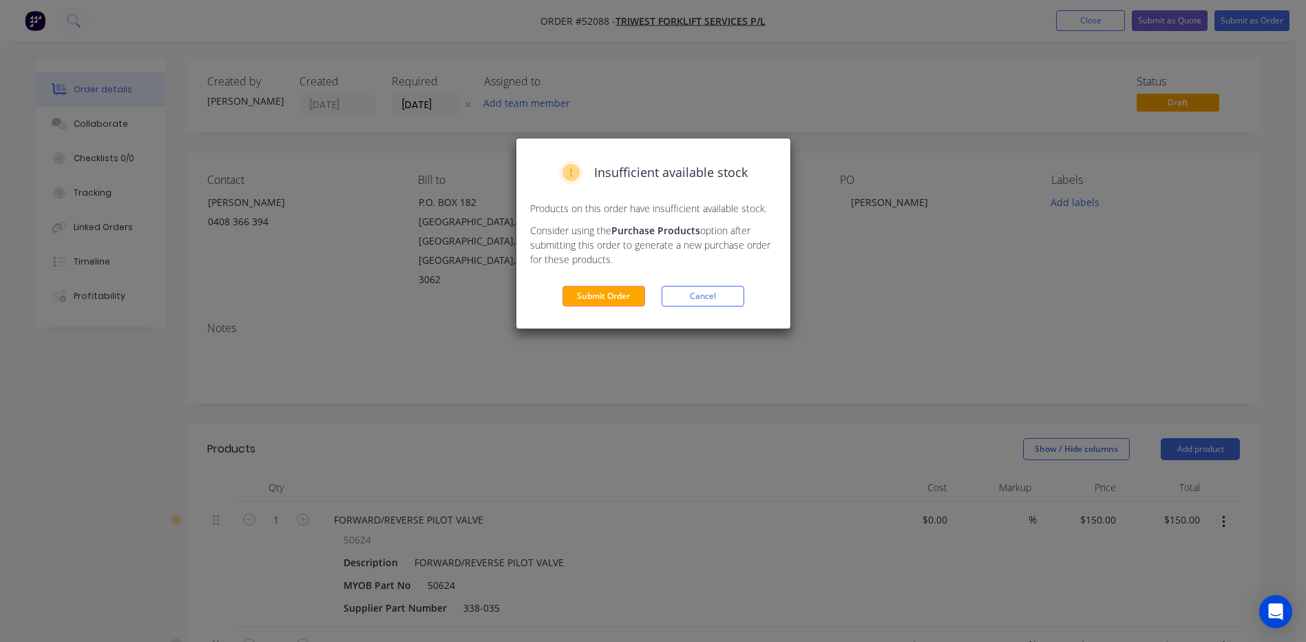
click at [611, 285] on div "Insufficient available stock Products on this order have insufficient available…" at bounding box center [653, 233] width 274 height 190
click at [611, 288] on button "Submit Order" at bounding box center [603, 296] width 83 height 21
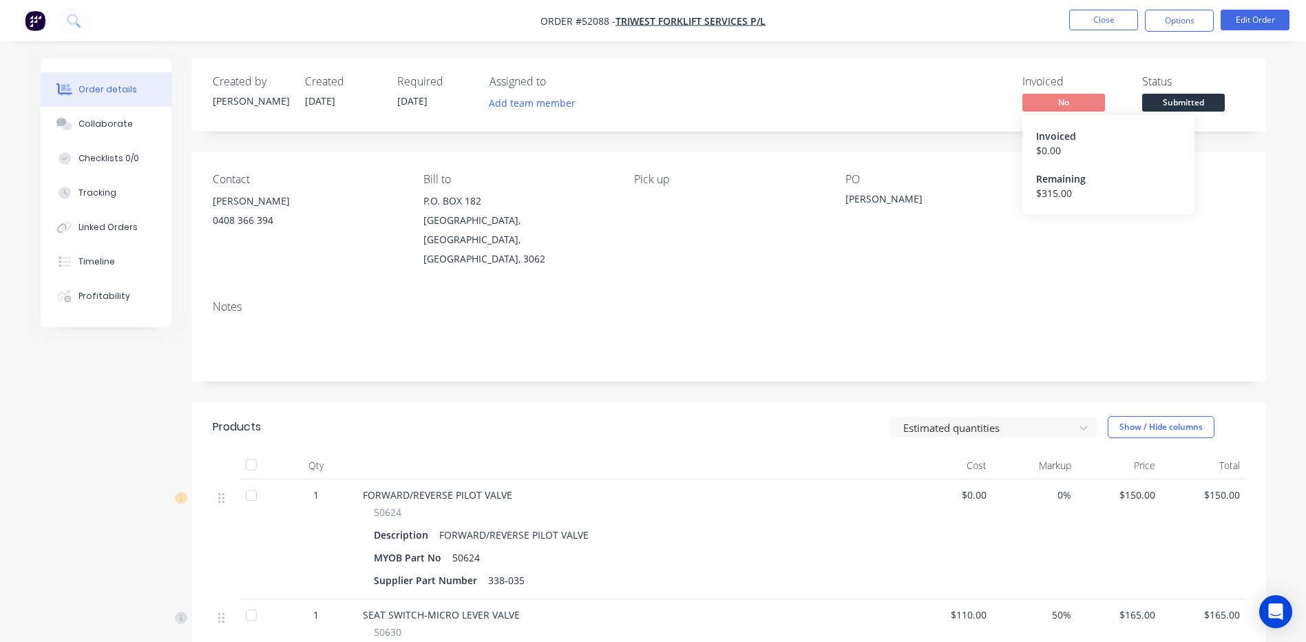
click at [1182, 107] on span "Submitted" at bounding box center [1183, 102] width 83 height 17
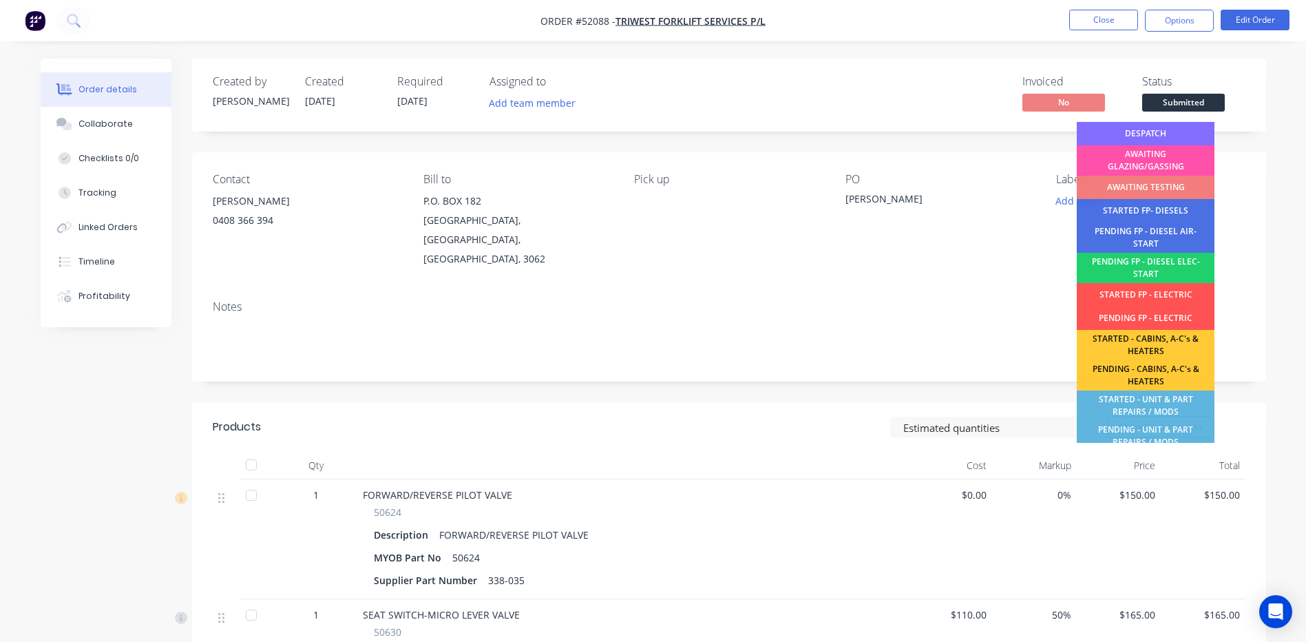
click at [1164, 131] on div "DESPATCH" at bounding box center [1146, 133] width 138 height 23
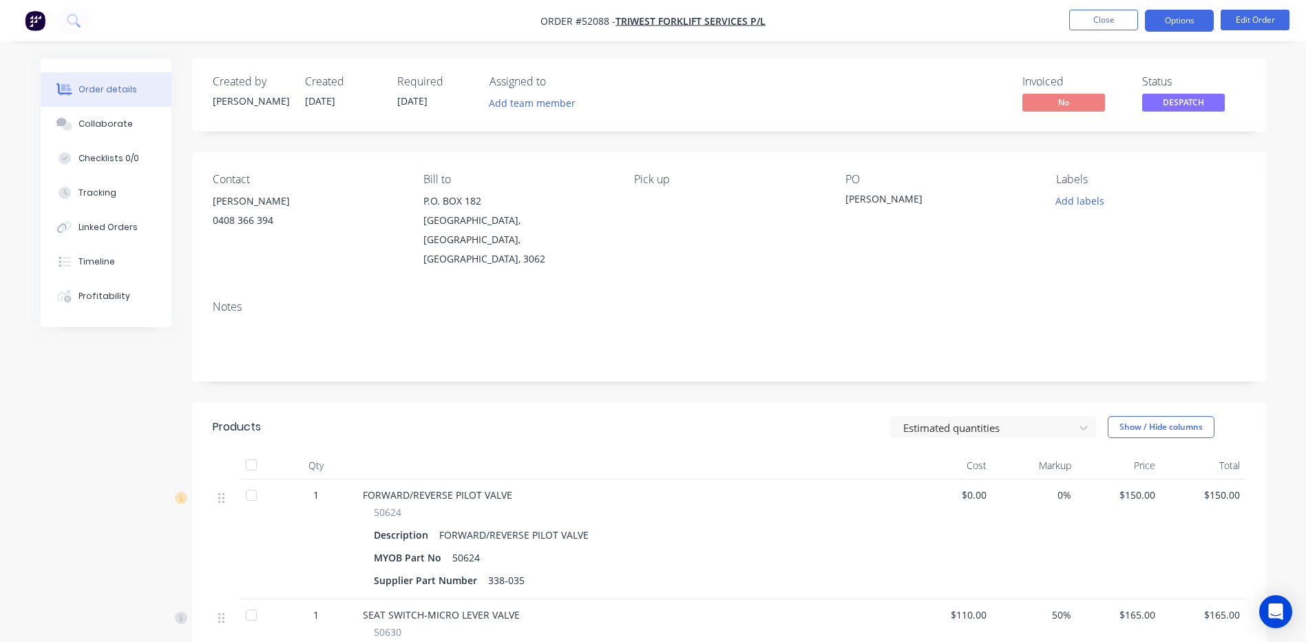
click at [1171, 16] on button "Options" at bounding box center [1179, 21] width 69 height 22
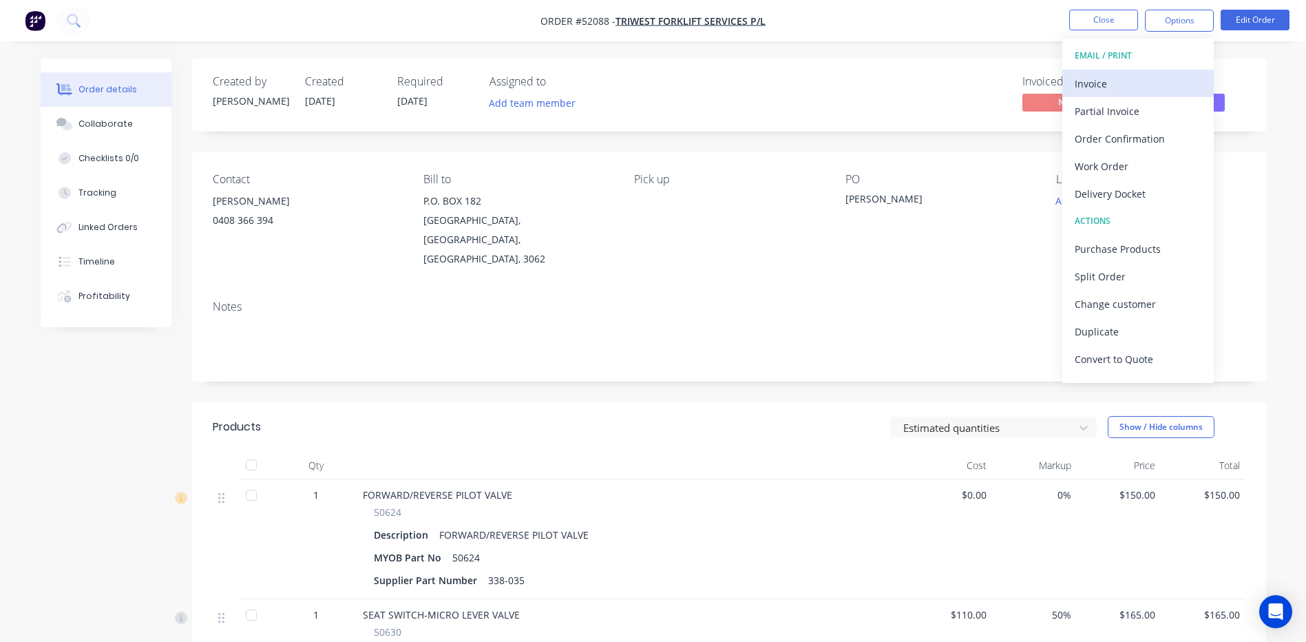
click at [1119, 85] on div "Invoice" at bounding box center [1138, 84] width 127 height 20
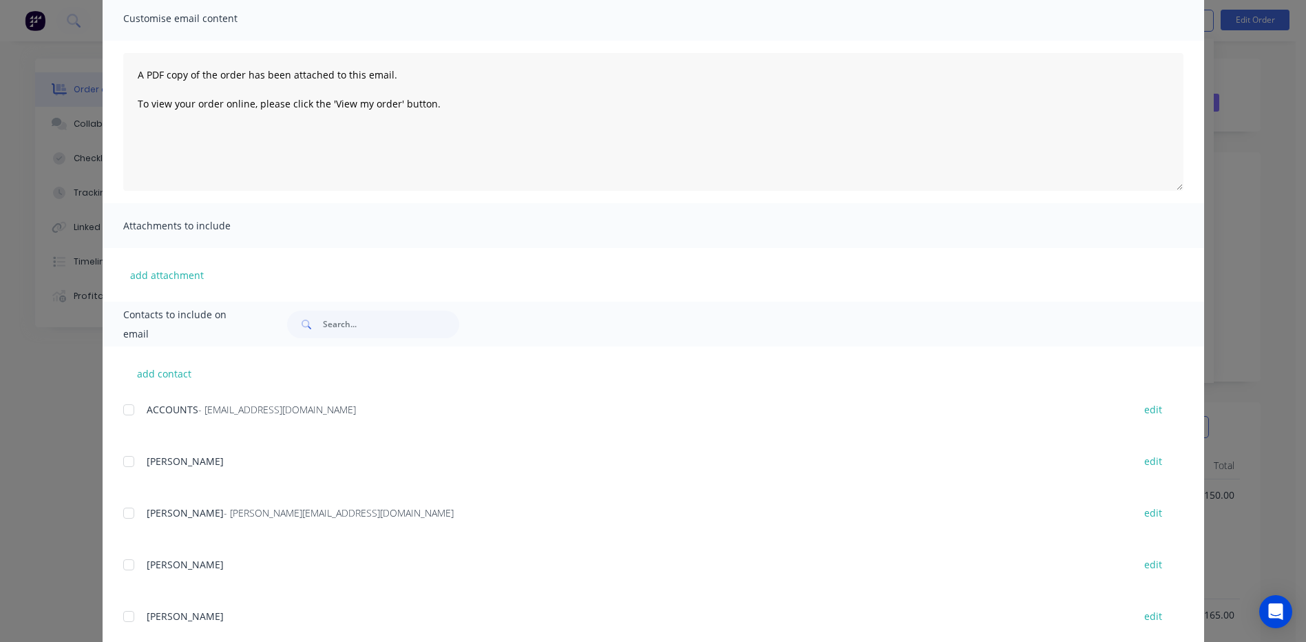
scroll to position [138, 0]
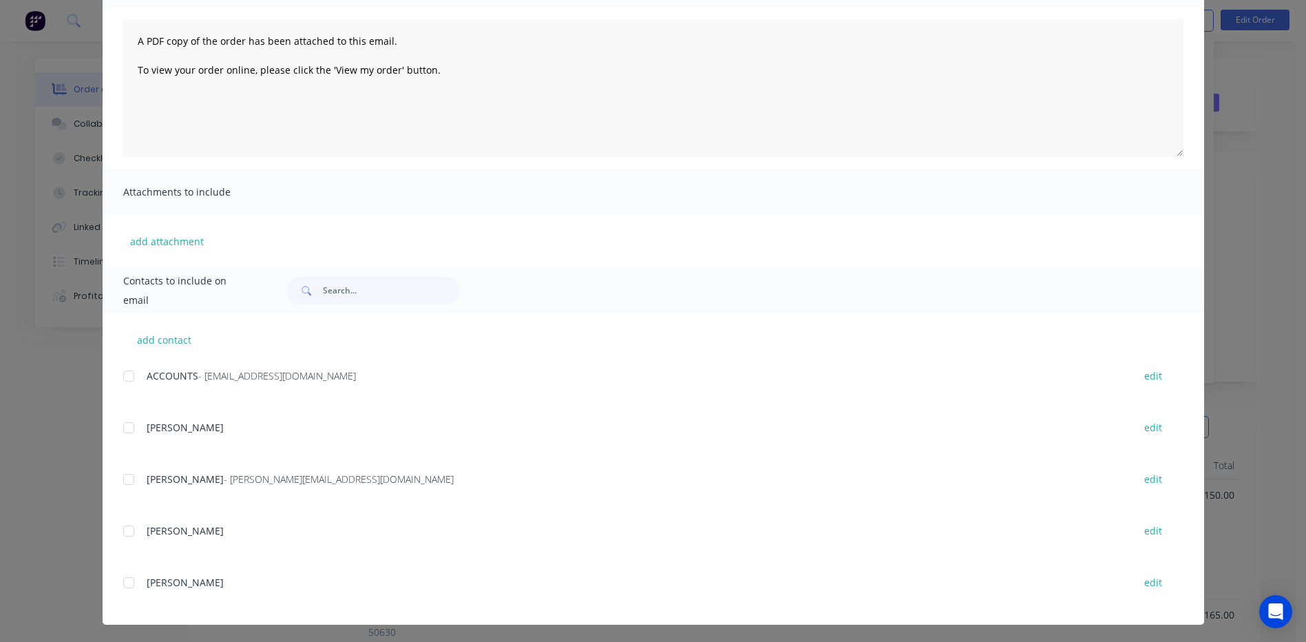
click at [147, 368] on div "ACCOUNTS - [EMAIL_ADDRESS][DOMAIN_NAME]" at bounding box center [633, 375] width 973 height 14
click at [136, 371] on div at bounding box center [129, 376] width 28 height 28
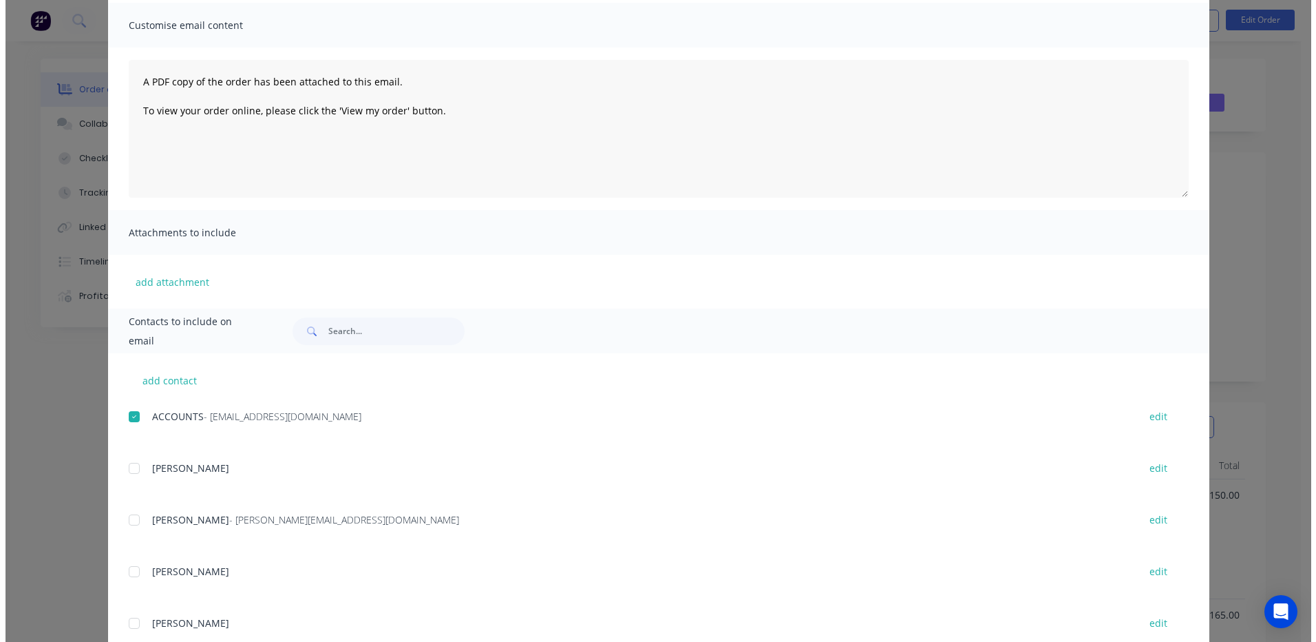
scroll to position [0, 0]
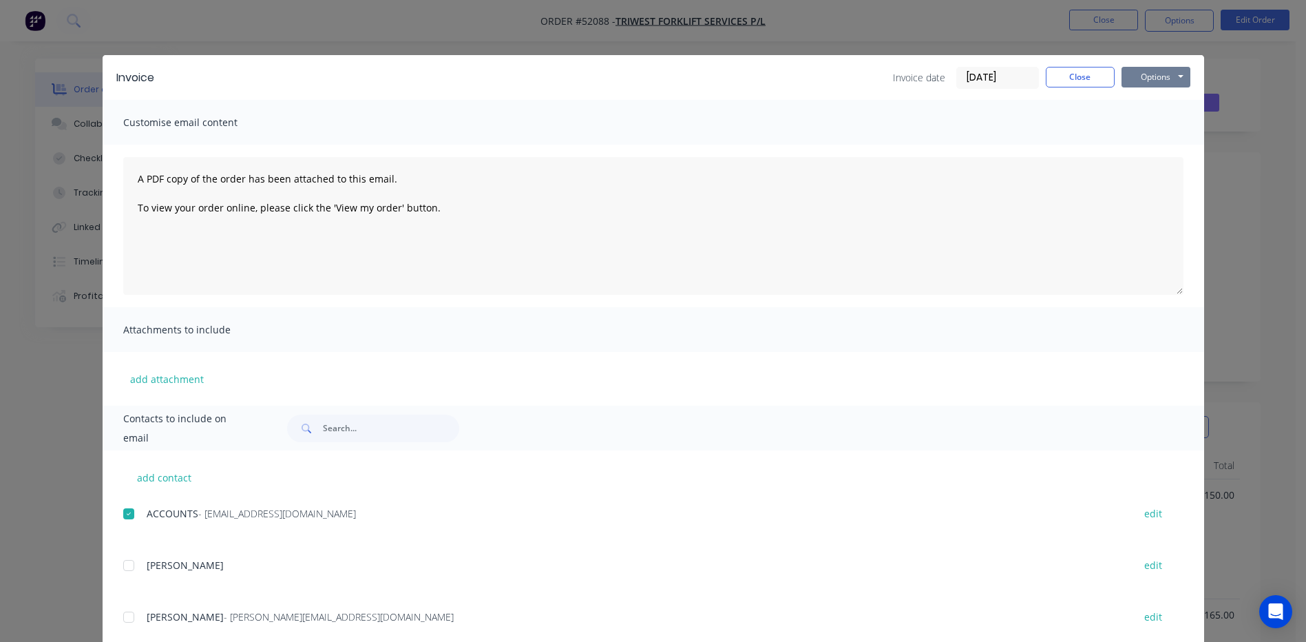
click at [1151, 74] on button "Options" at bounding box center [1156, 77] width 69 height 21
click at [1135, 145] on button "Email" at bounding box center [1166, 147] width 88 height 23
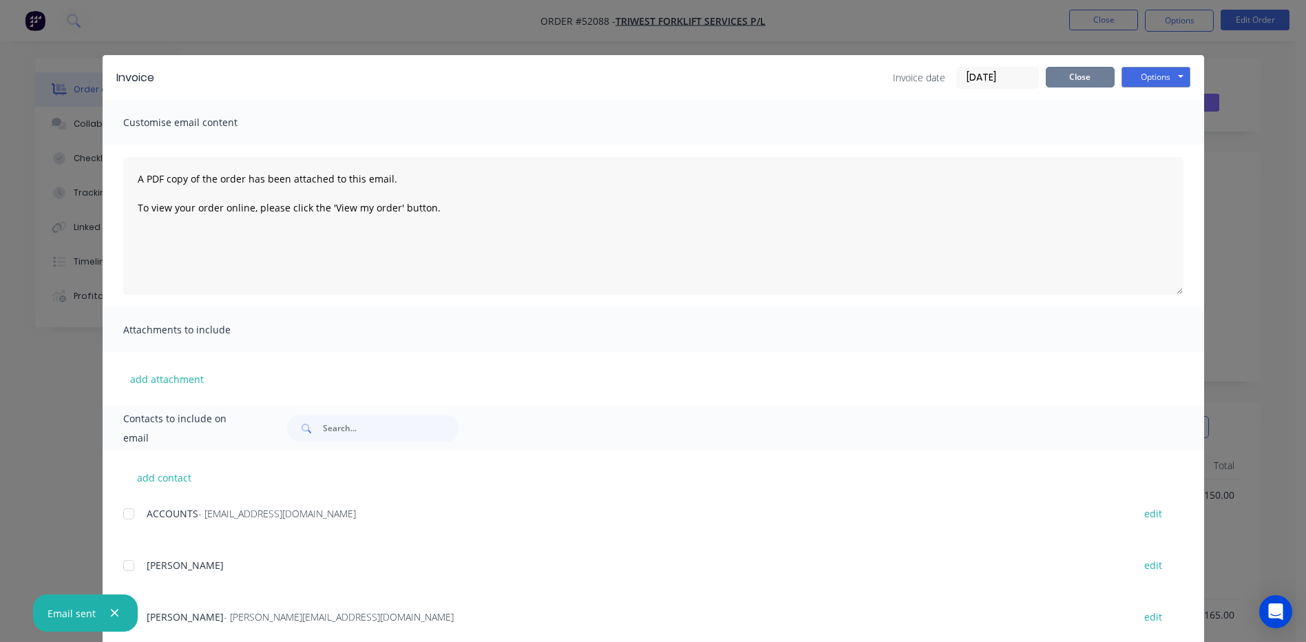
drag, startPoint x: 1077, startPoint y: 83, endPoint x: 1126, endPoint y: 48, distance: 60.2
click at [1077, 83] on button "Close" at bounding box center [1080, 77] width 69 height 21
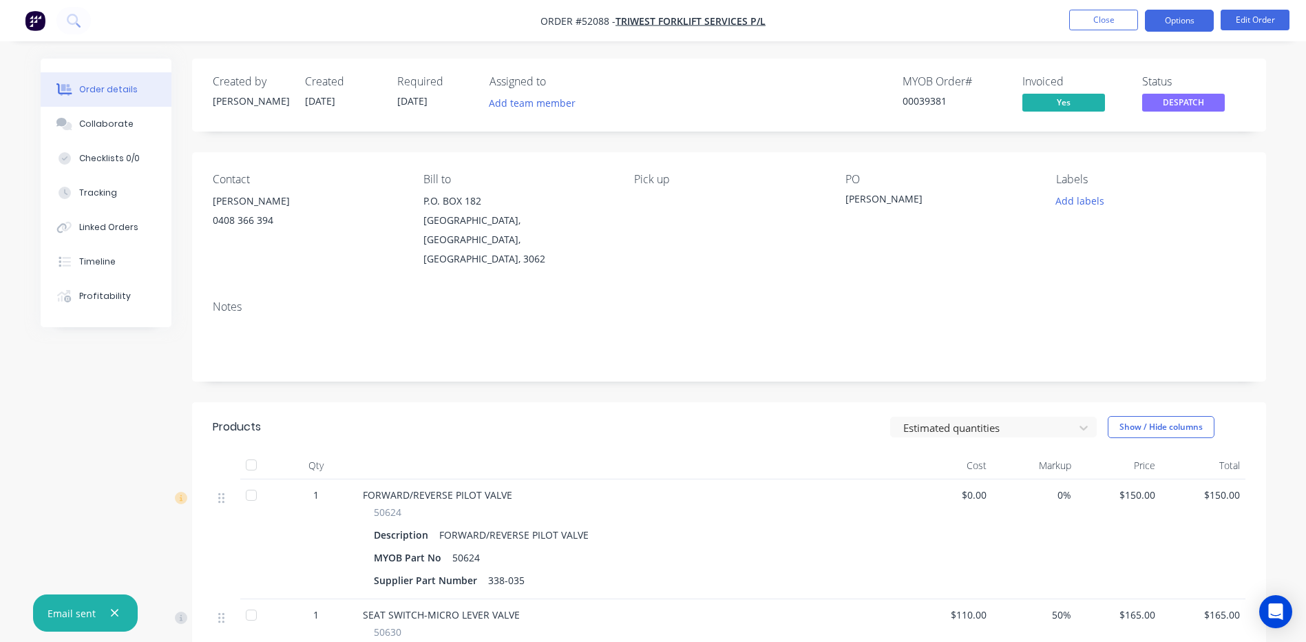
click at [1164, 16] on button "Options" at bounding box center [1179, 21] width 69 height 22
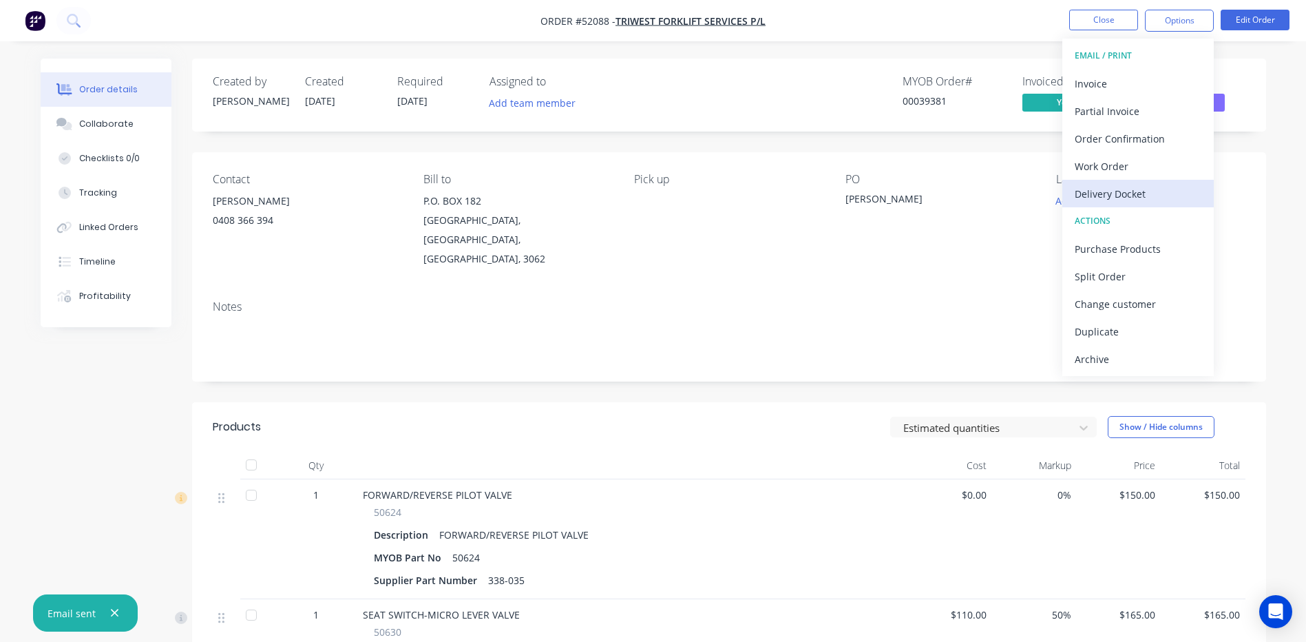
click at [1137, 193] on div "Delivery Docket" at bounding box center [1138, 194] width 127 height 20
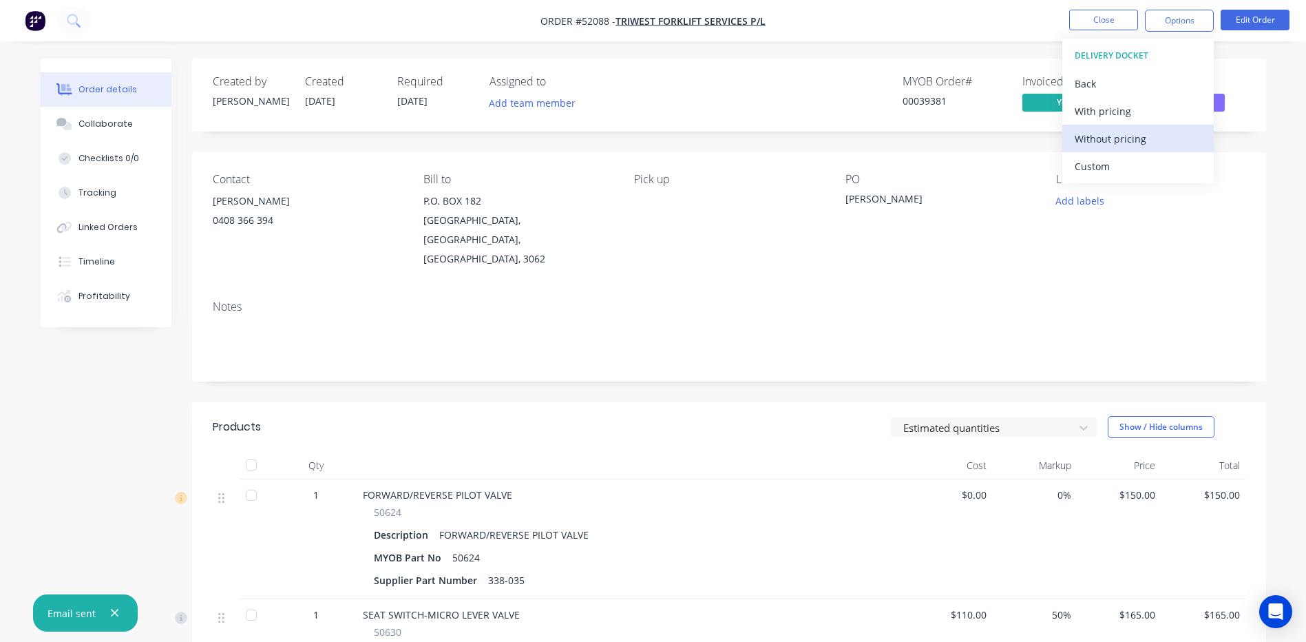
click at [1142, 145] on div "Without pricing" at bounding box center [1138, 139] width 127 height 20
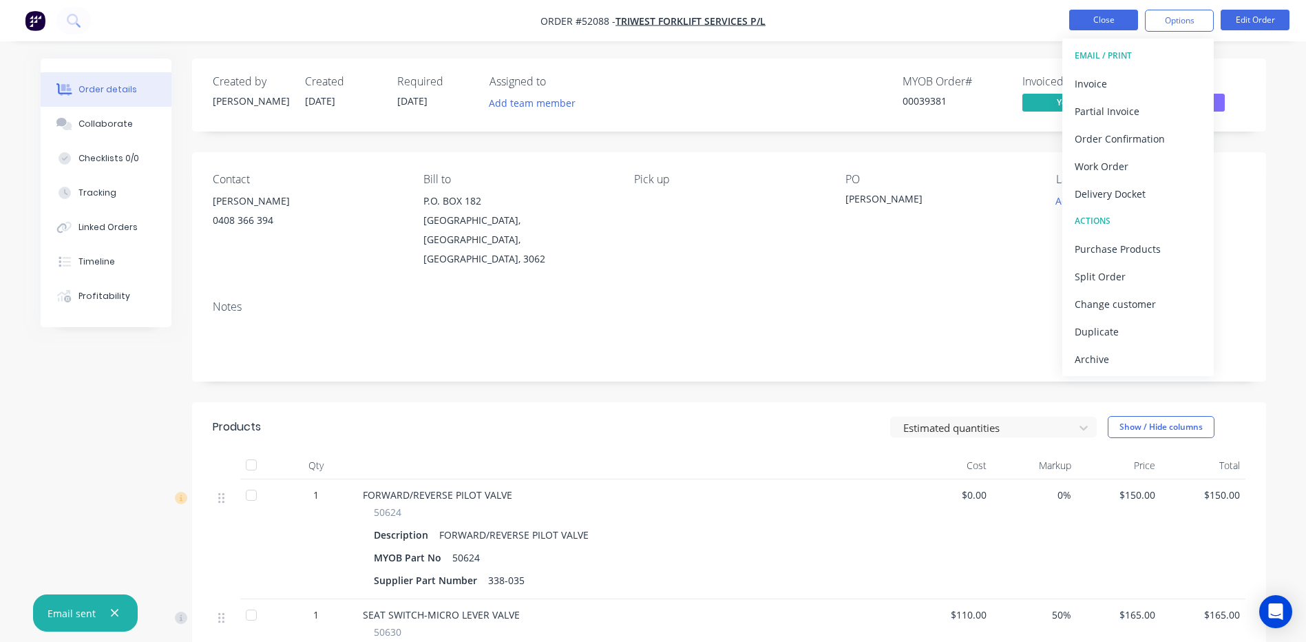
click at [1076, 19] on button "Close" at bounding box center [1103, 20] width 69 height 21
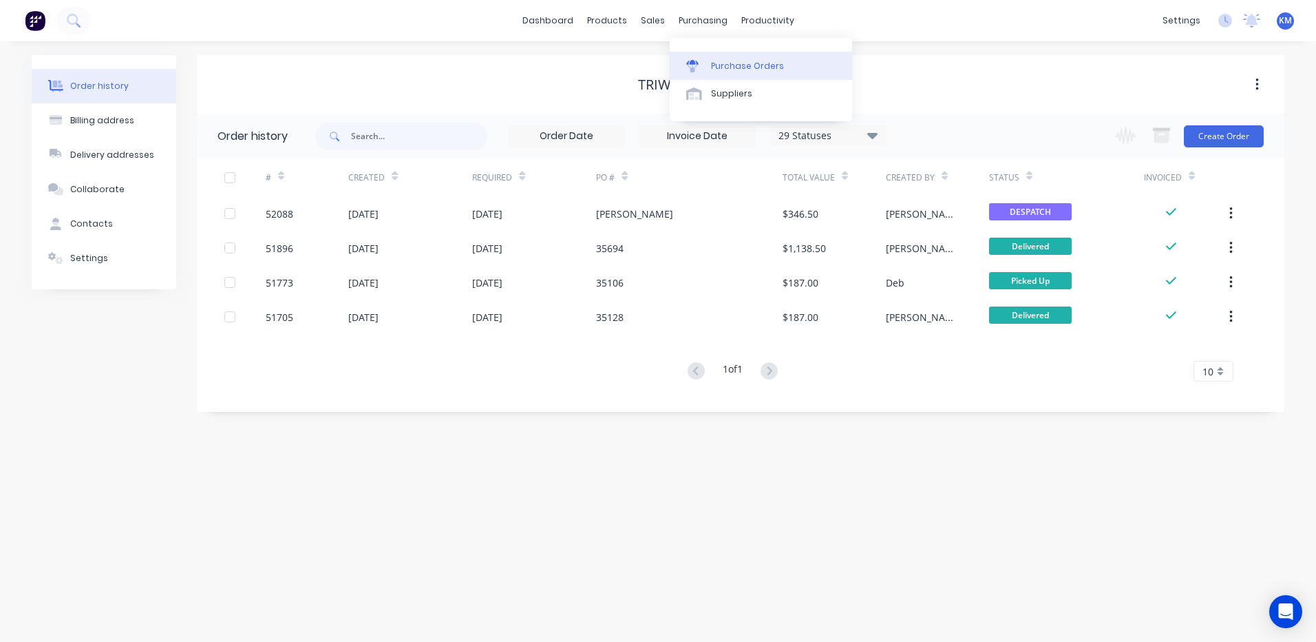
click at [704, 66] on div at bounding box center [696, 66] width 21 height 12
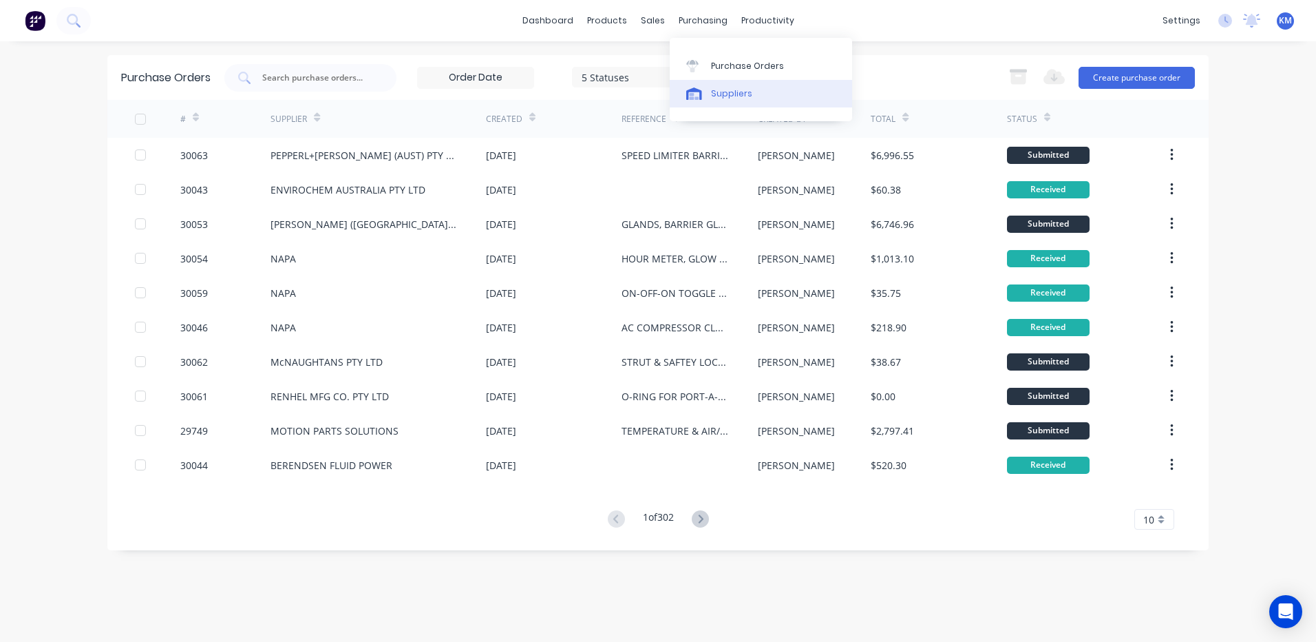
click at [722, 91] on div "Suppliers" at bounding box center [731, 93] width 41 height 12
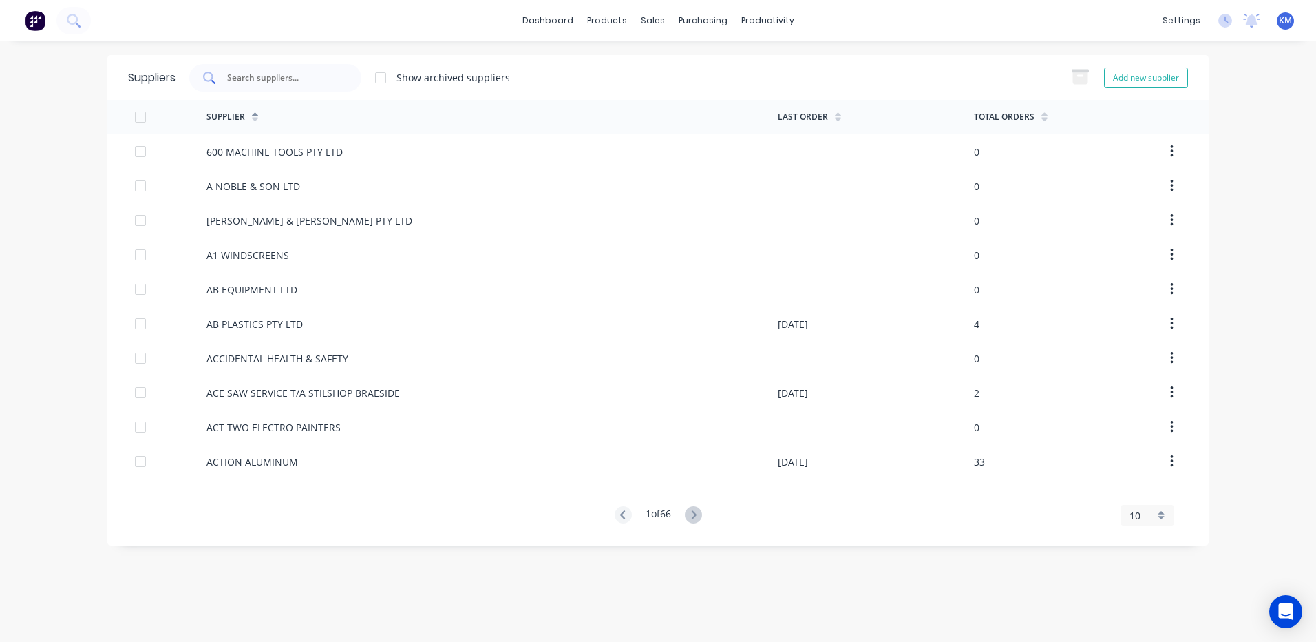
click at [261, 79] on input "text" at bounding box center [283, 78] width 114 height 14
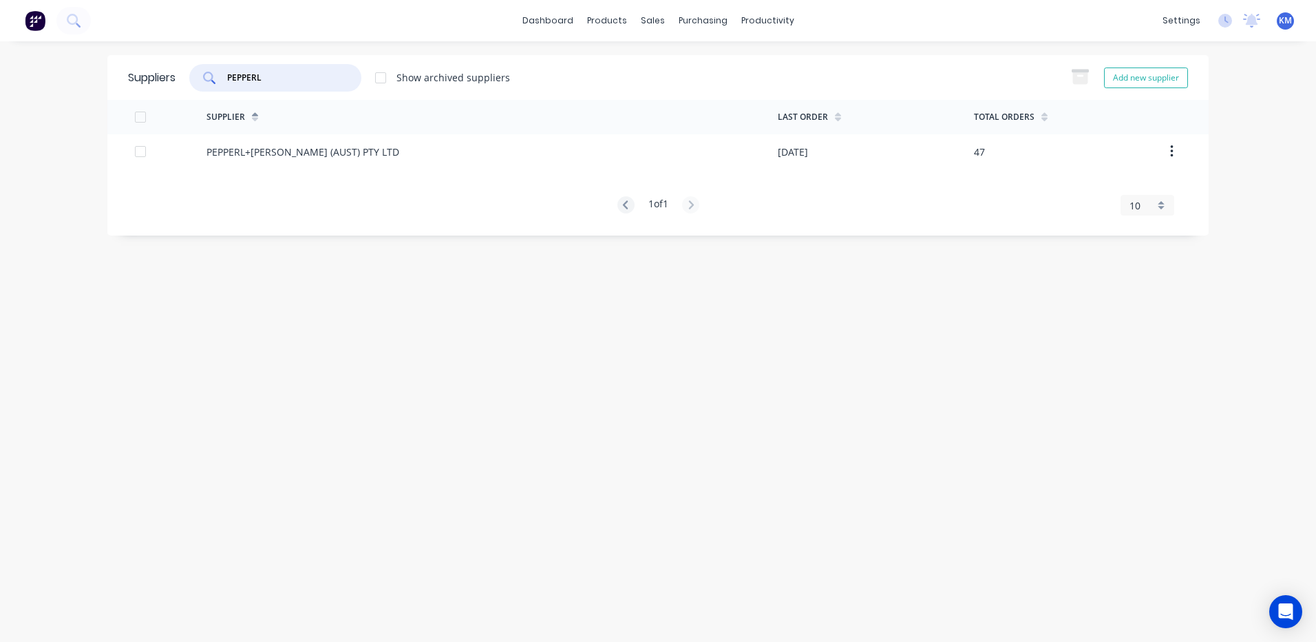
type input "PEPPERL"
click at [355, 158] on div "PEPPERL+[PERSON_NAME] (AUST) PTY LTD" at bounding box center [492, 151] width 571 height 34
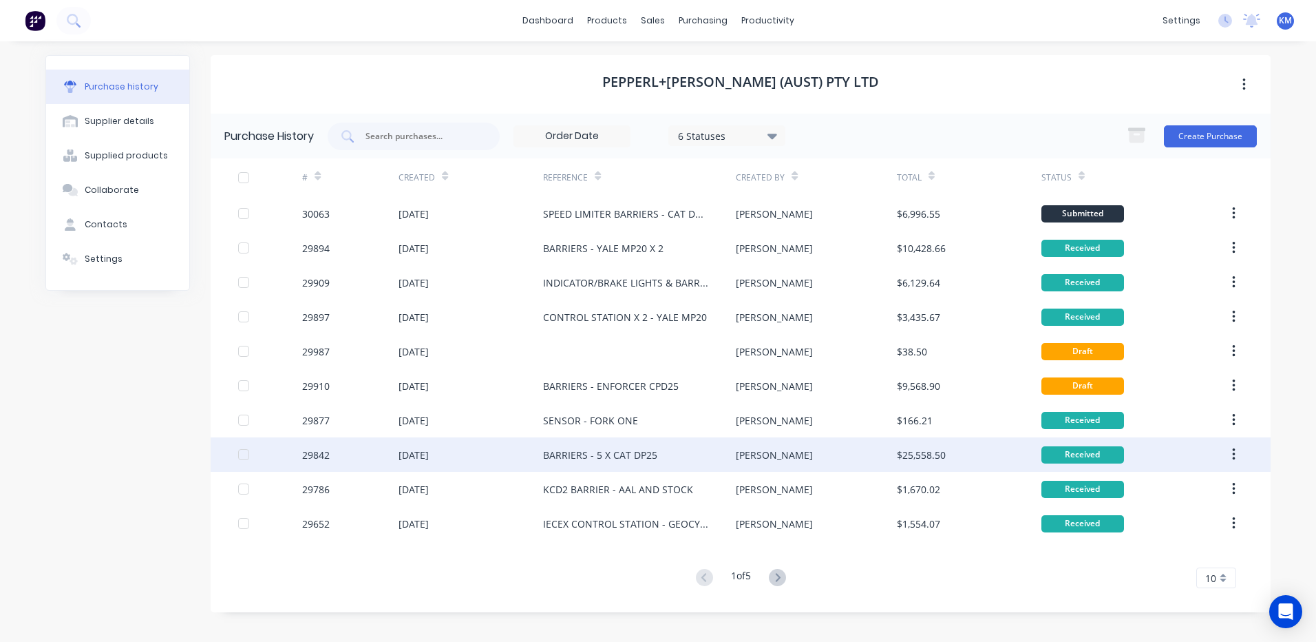
click at [650, 445] on div "BARRIERS - 5 X CAT DP25" at bounding box center [639, 454] width 193 height 34
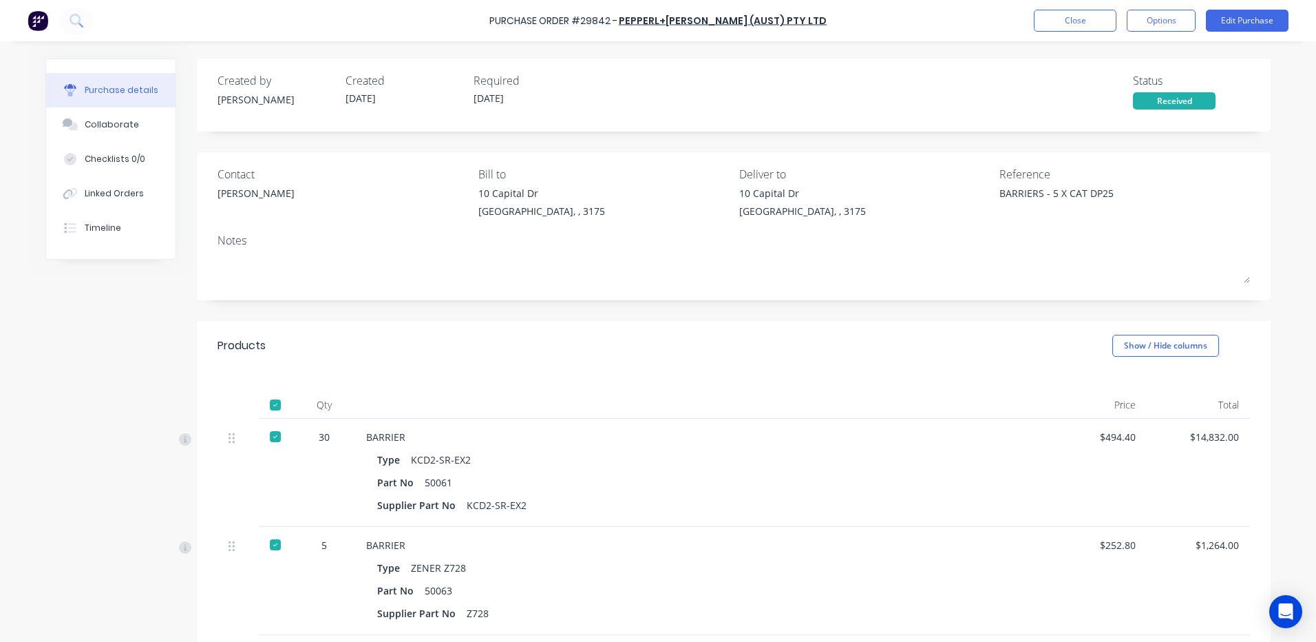
click at [1084, 32] on div "Purchase Order #29842 - PEPPERL+[PERSON_NAME] (AUST) PTY LTD Close Options Edit…" at bounding box center [658, 20] width 1316 height 41
click at [1077, 22] on button "Close" at bounding box center [1075, 21] width 83 height 22
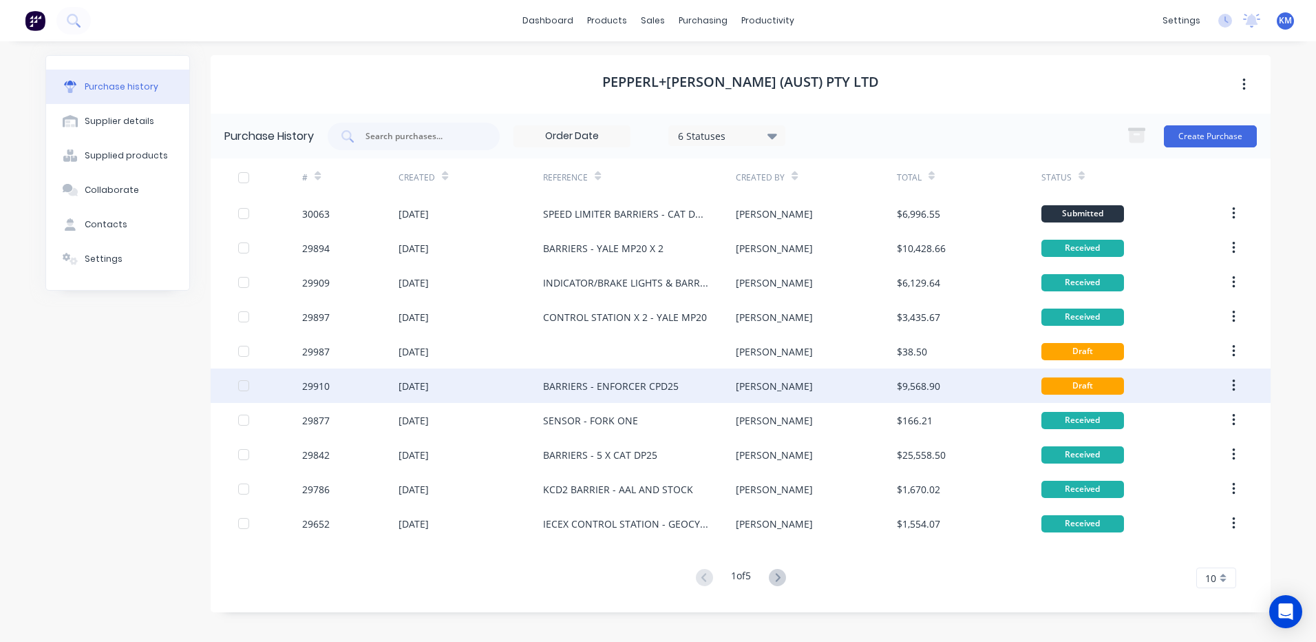
click at [766, 377] on div "[PERSON_NAME]" at bounding box center [816, 385] width 160 height 34
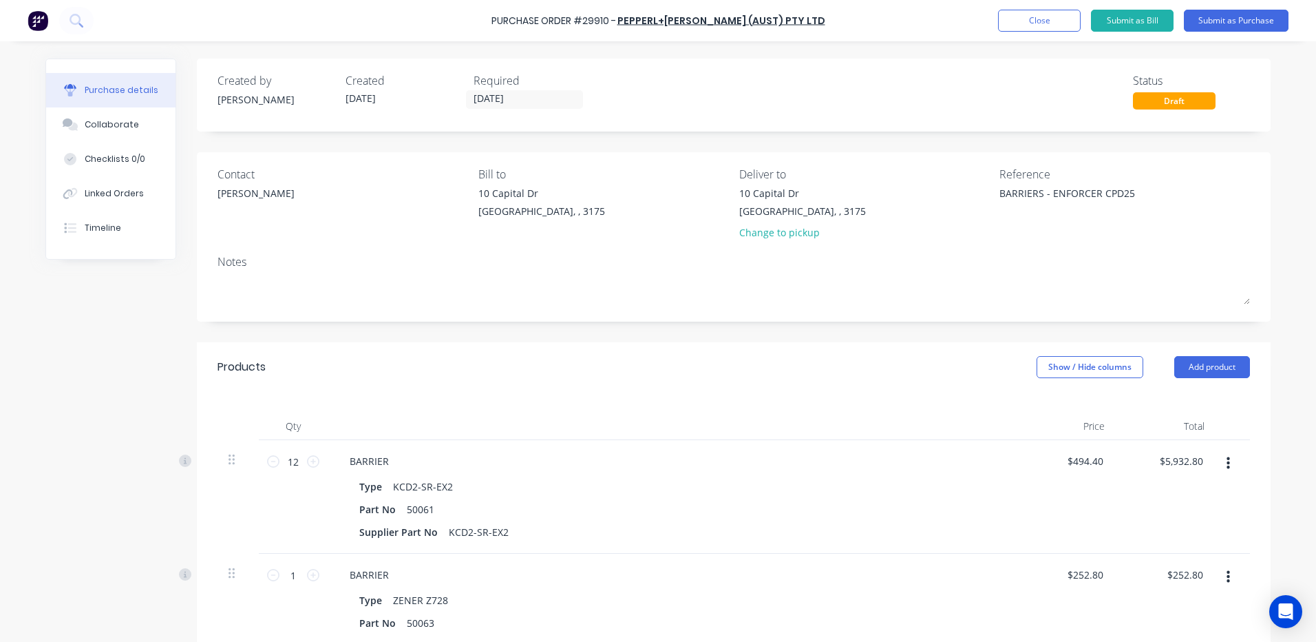
type textarea "x"
